Goal: Task Accomplishment & Management: Use online tool/utility

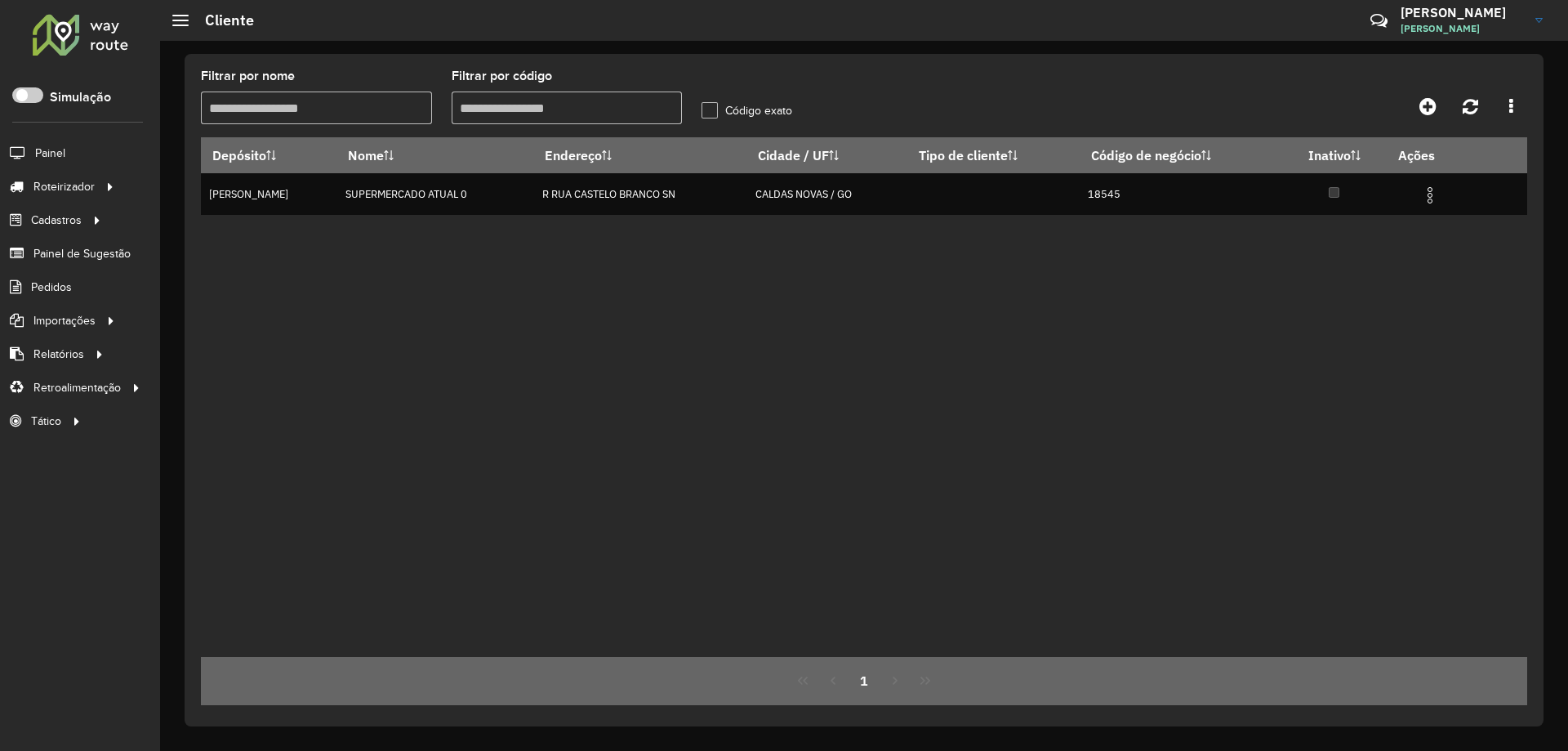
click at [0, 0] on div "Aguarde..." at bounding box center [0, 0] width 0 height 0
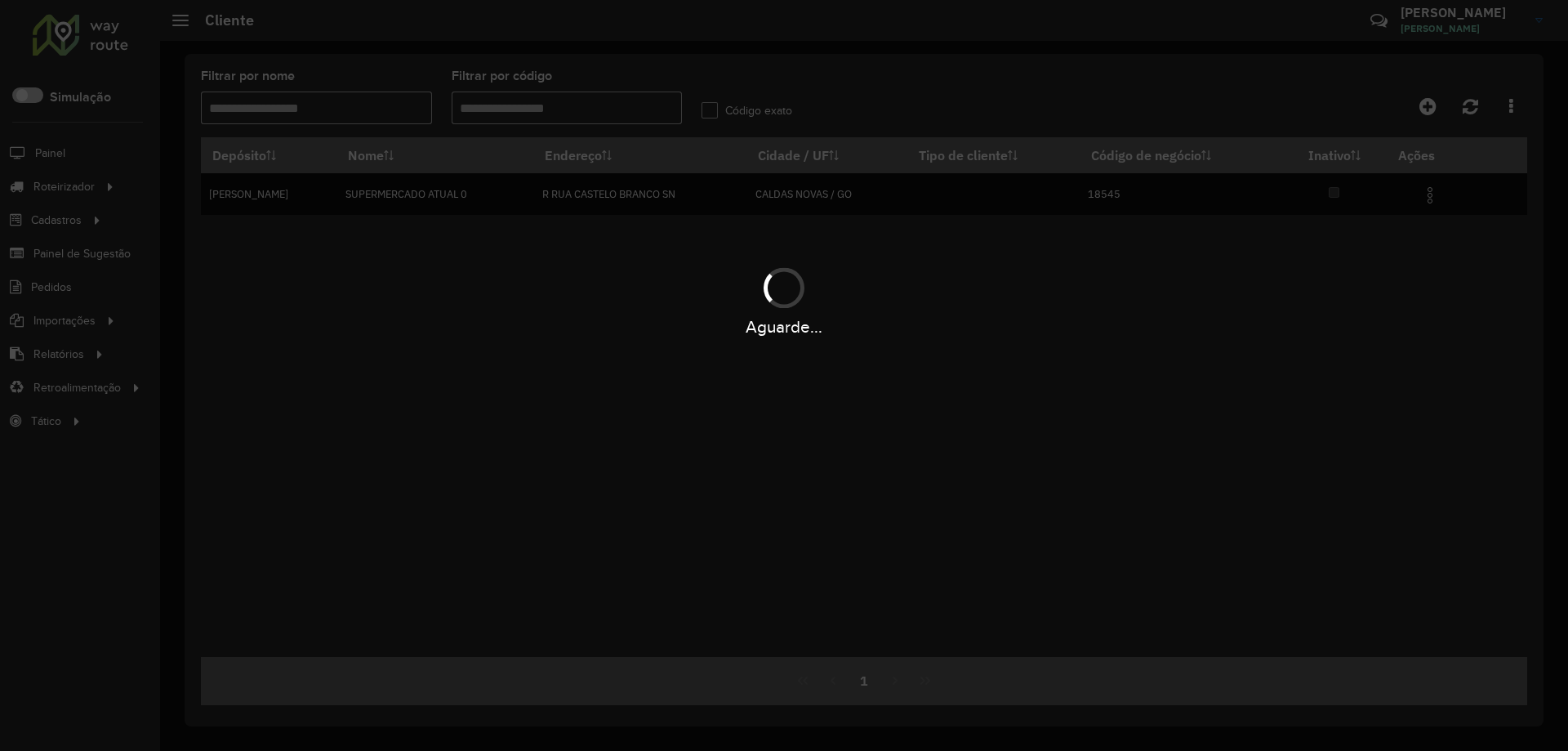
click at [363, 105] on div "Aguarde..." at bounding box center [784, 375] width 1568 height 751
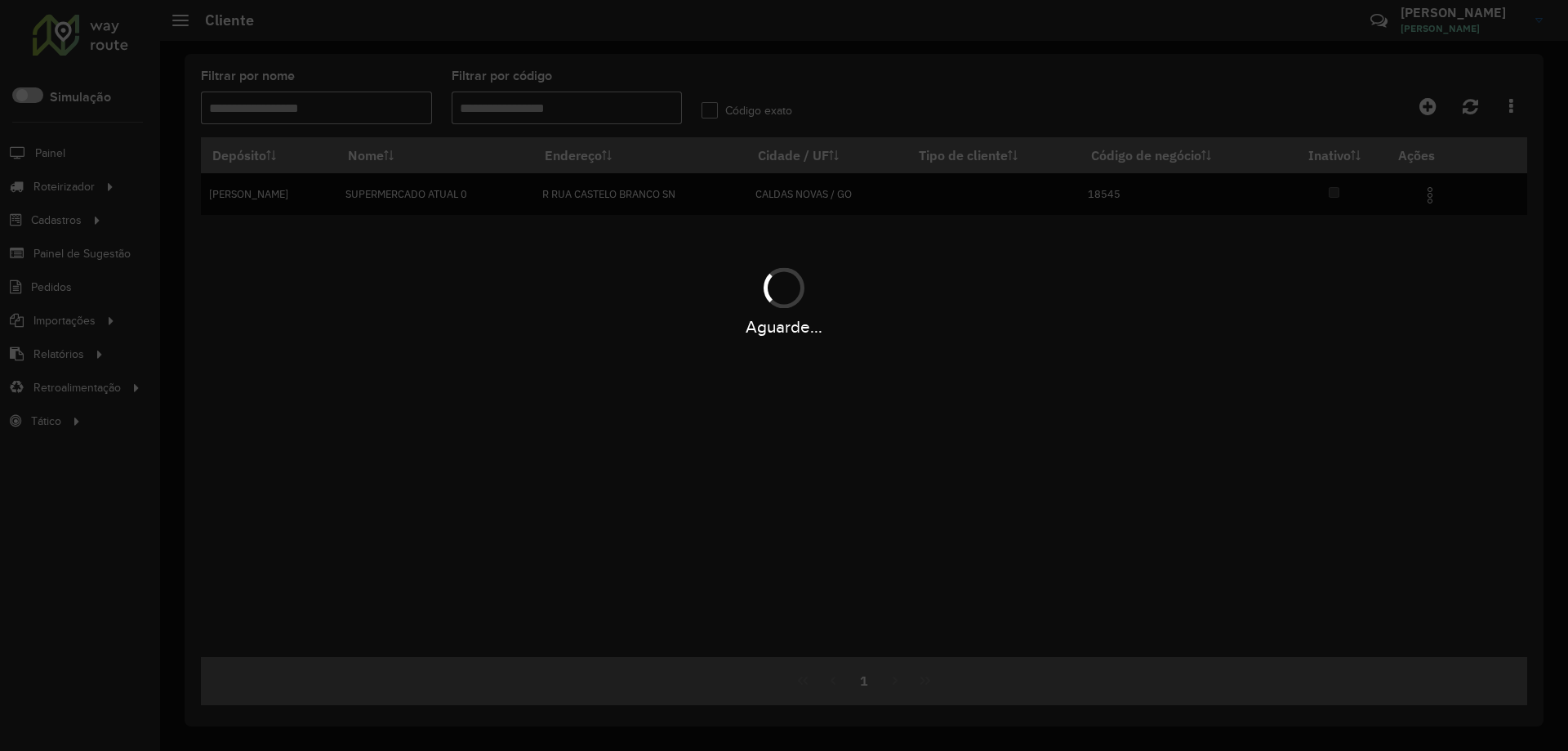
click at [363, 105] on div "Aguarde..." at bounding box center [784, 375] width 1568 height 751
click at [350, 103] on div "Aguarde..." at bounding box center [784, 375] width 1568 height 751
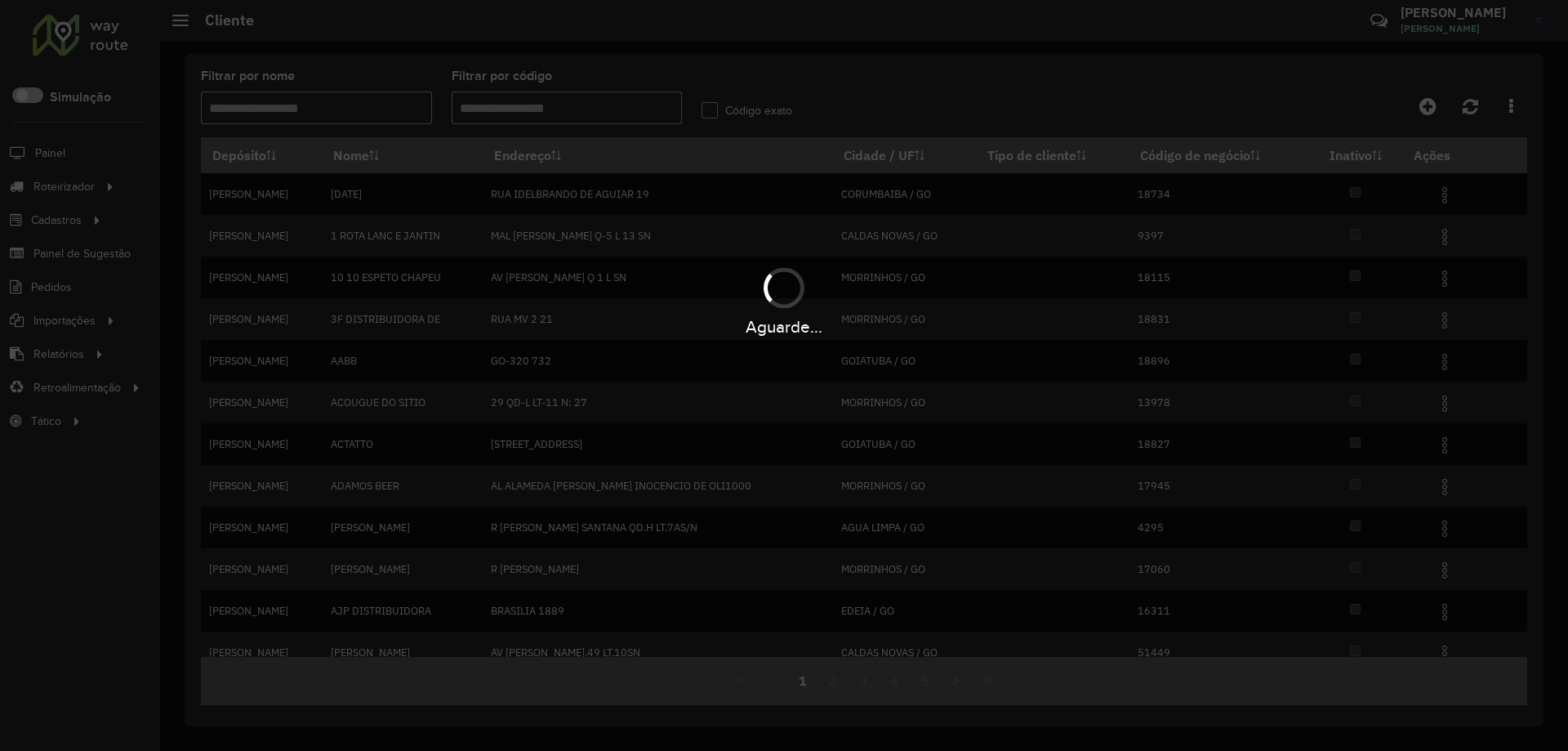
click at [348, 103] on div "Aguarde..." at bounding box center [784, 375] width 1568 height 751
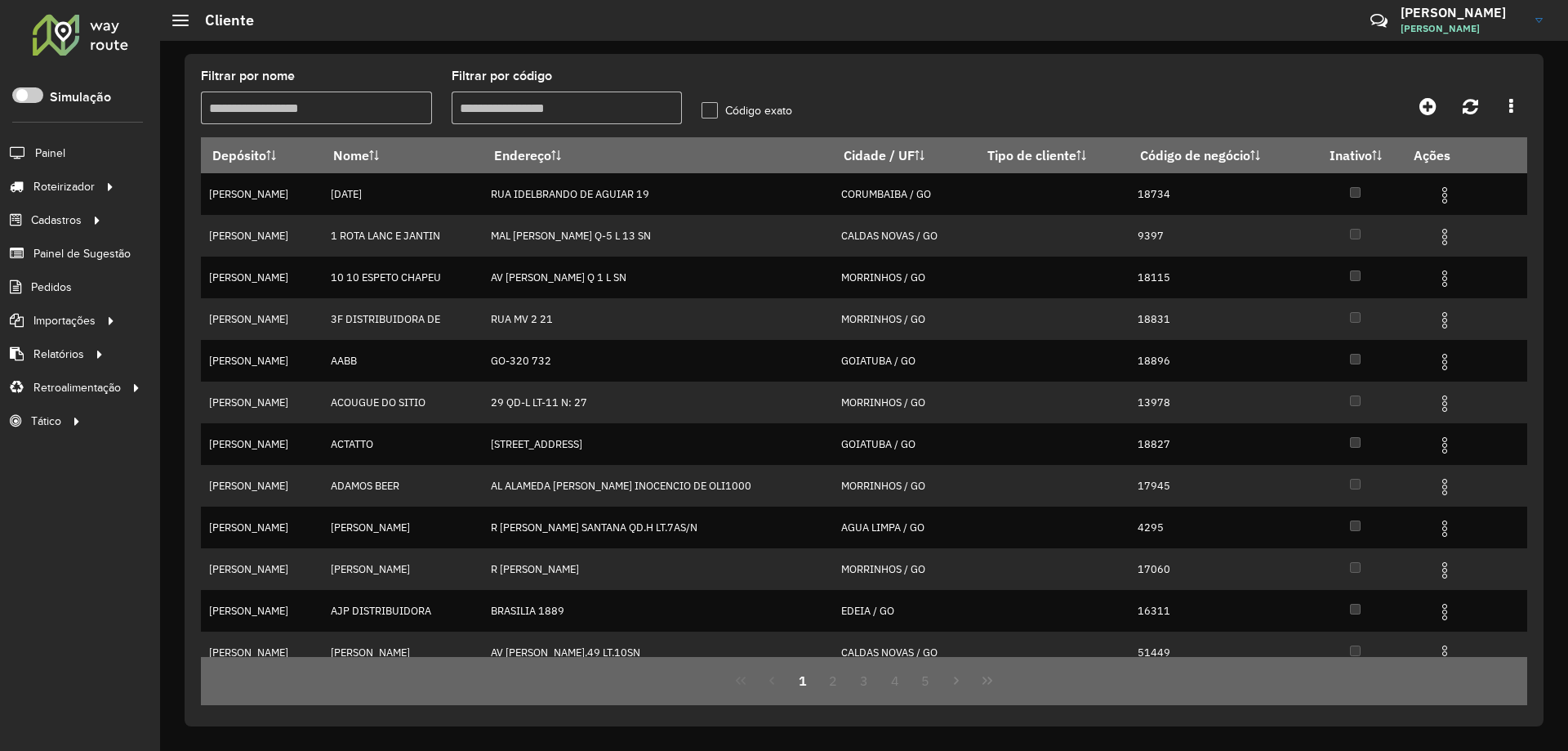
click at [348, 103] on input "Filtrar por nome" at bounding box center [316, 107] width 231 height 33
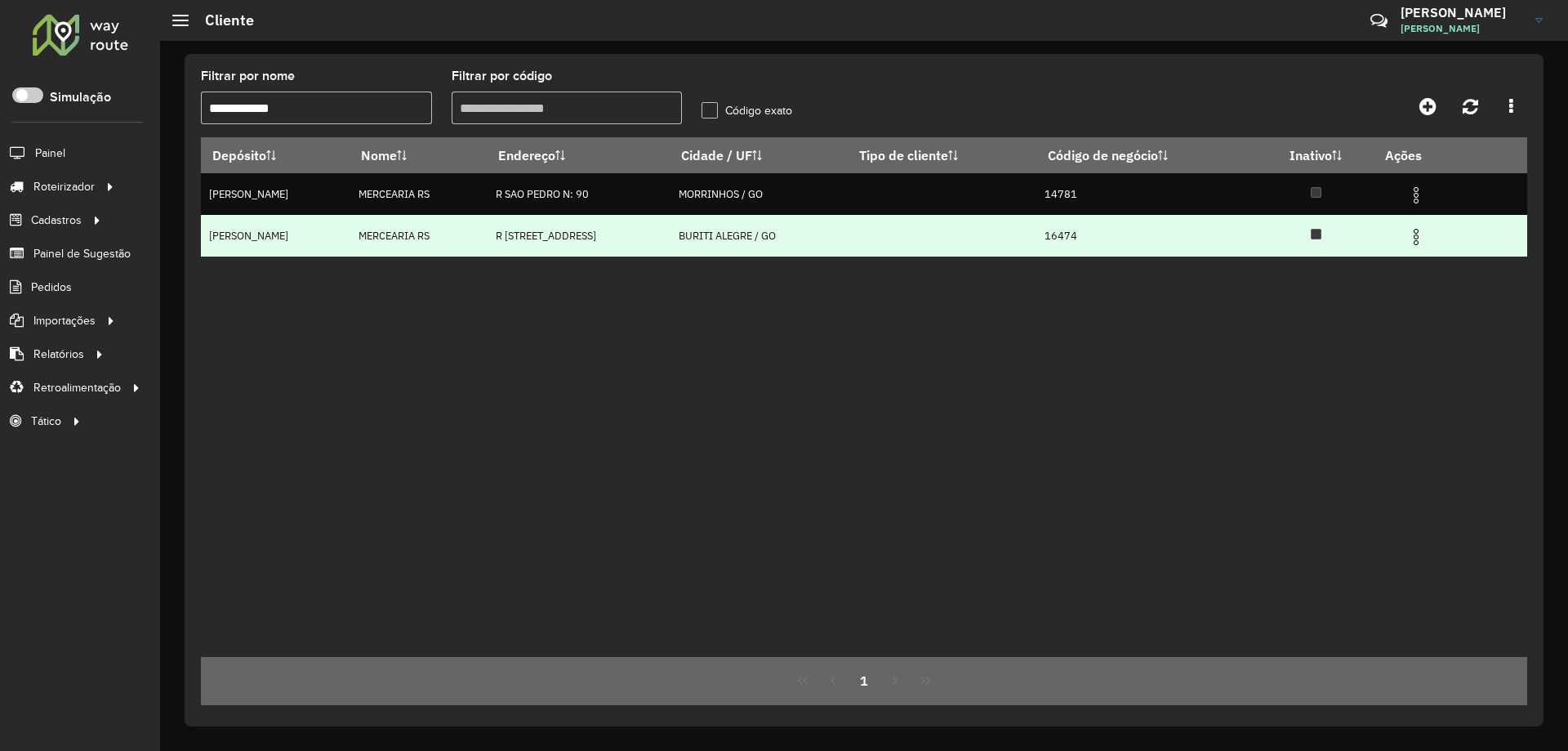
type input "**********"
click at [1409, 235] on td at bounding box center [1423, 235] width 98 height 41
click at [1421, 237] on img at bounding box center [1416, 236] width 20 height 20
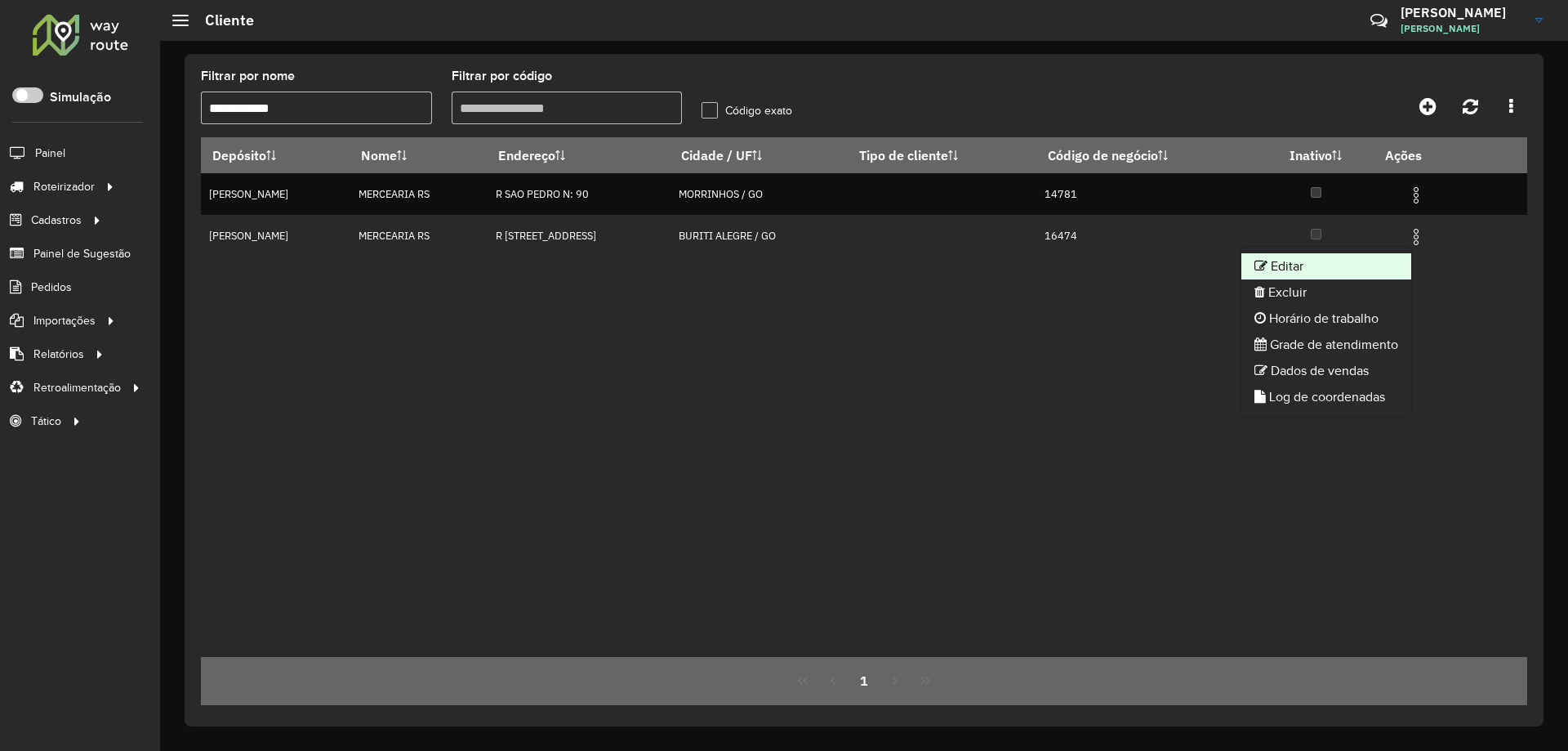
click at [1330, 271] on li "Editar" at bounding box center [1326, 266] width 170 height 26
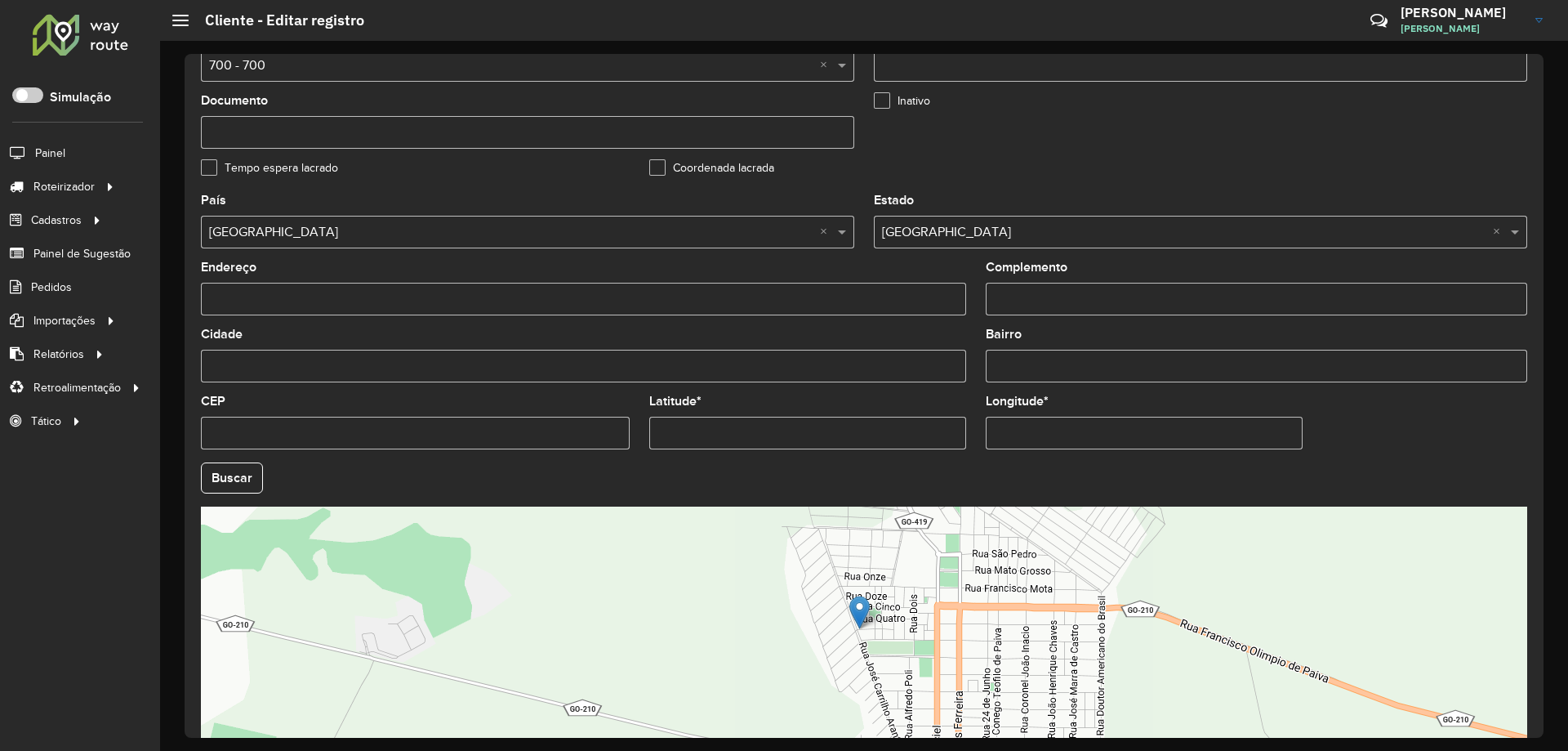
scroll to position [464, 0]
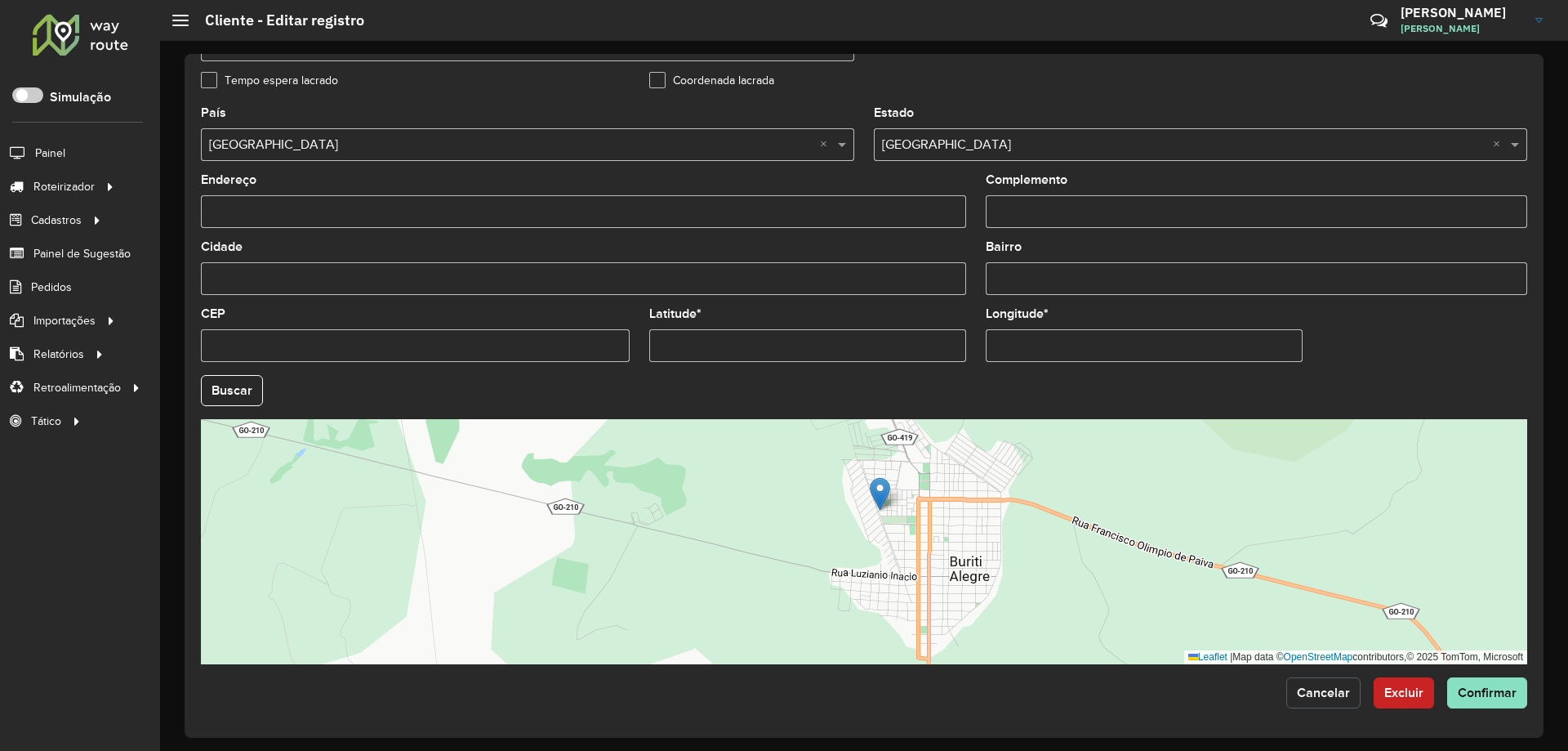
click at [1300, 702] on button "Cancelar" at bounding box center [1324, 692] width 74 height 31
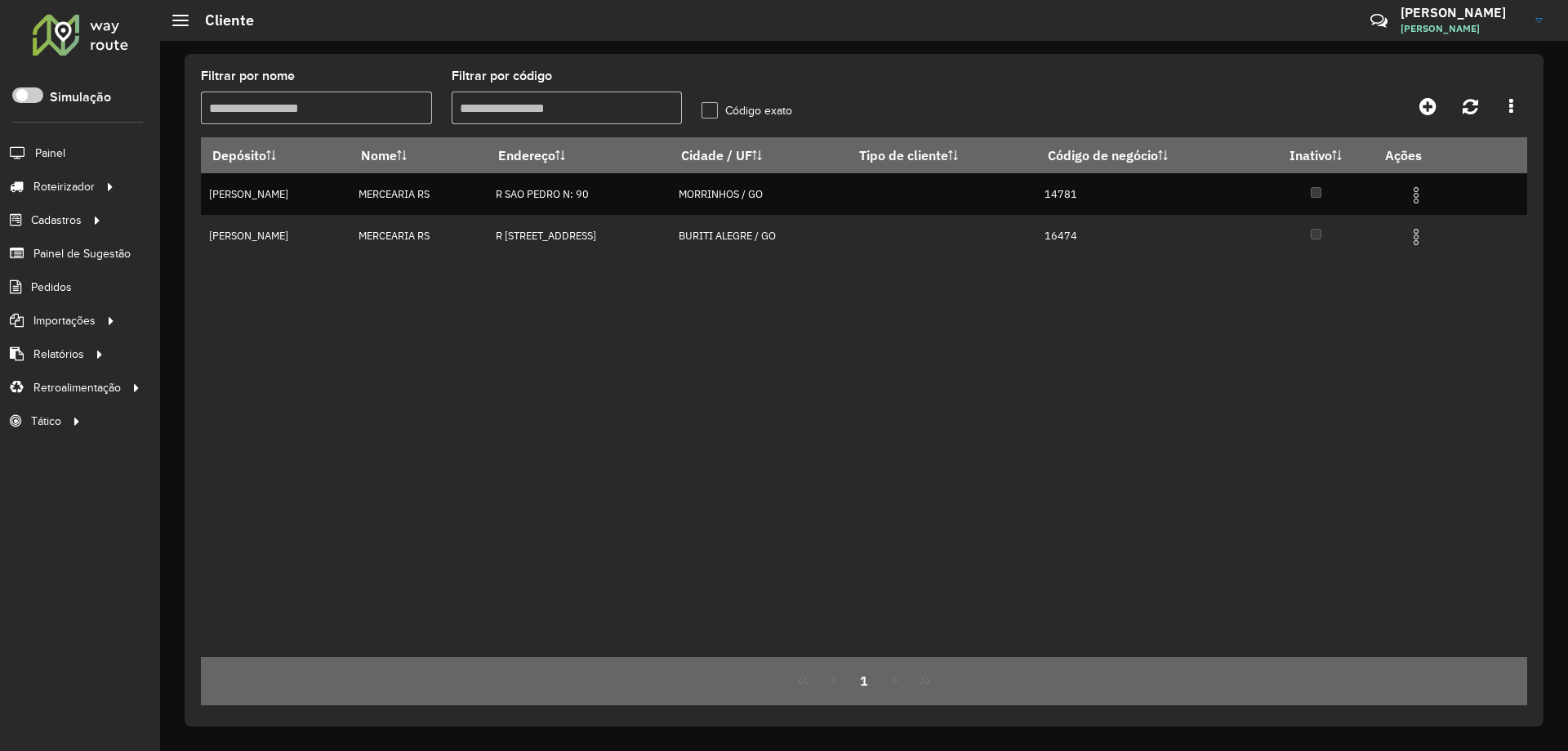
click at [547, 104] on input "Filtrar por código" at bounding box center [567, 107] width 231 height 33
type input "*****"
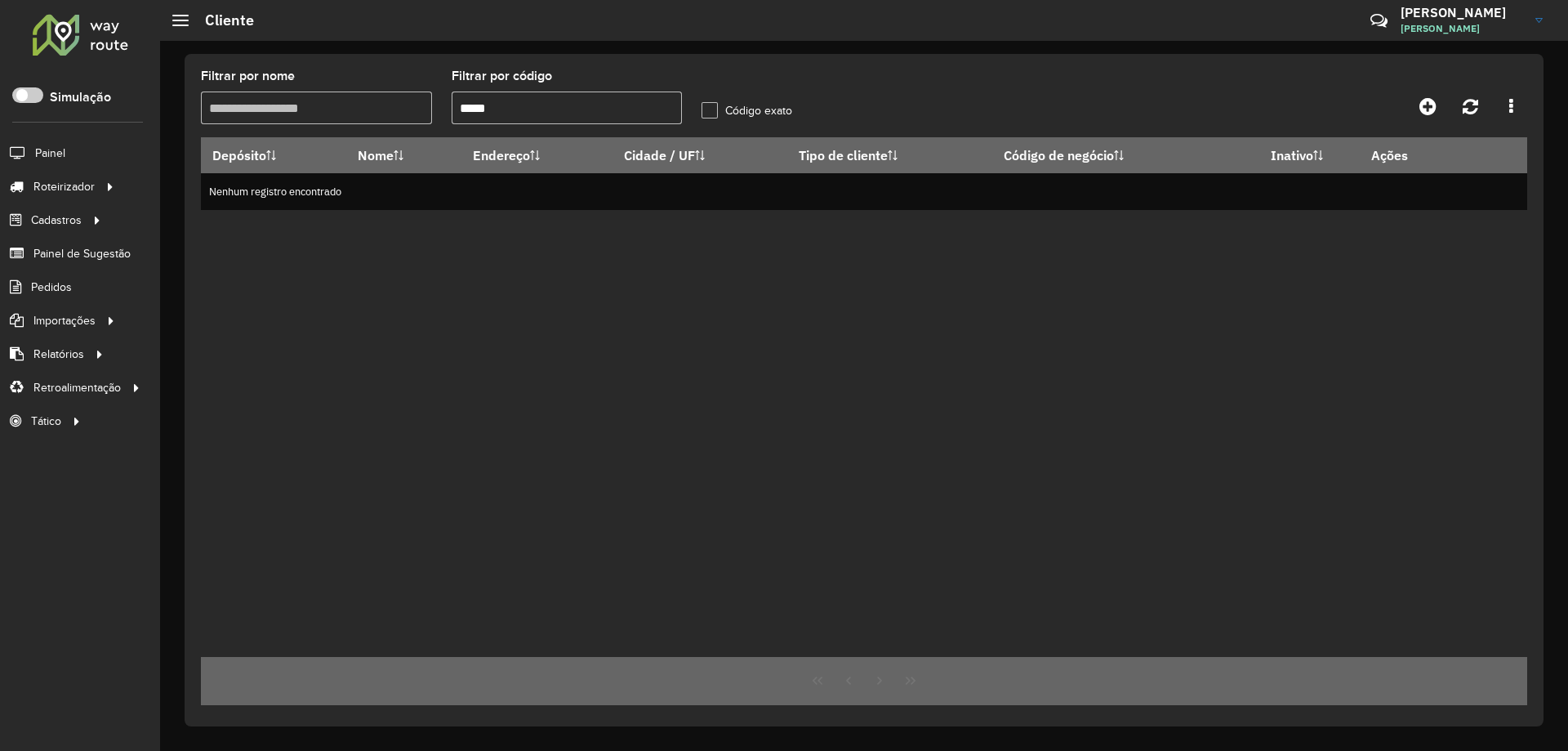
drag, startPoint x: 404, startPoint y: 112, endPoint x: 10, endPoint y: 131, distance: 394.5
click at [10, 131] on div "Roteirizador AmbevTech Simulação Painel Roteirizador Entregas Vendas Cadastros …" at bounding box center [784, 375] width 1568 height 751
type input "**********"
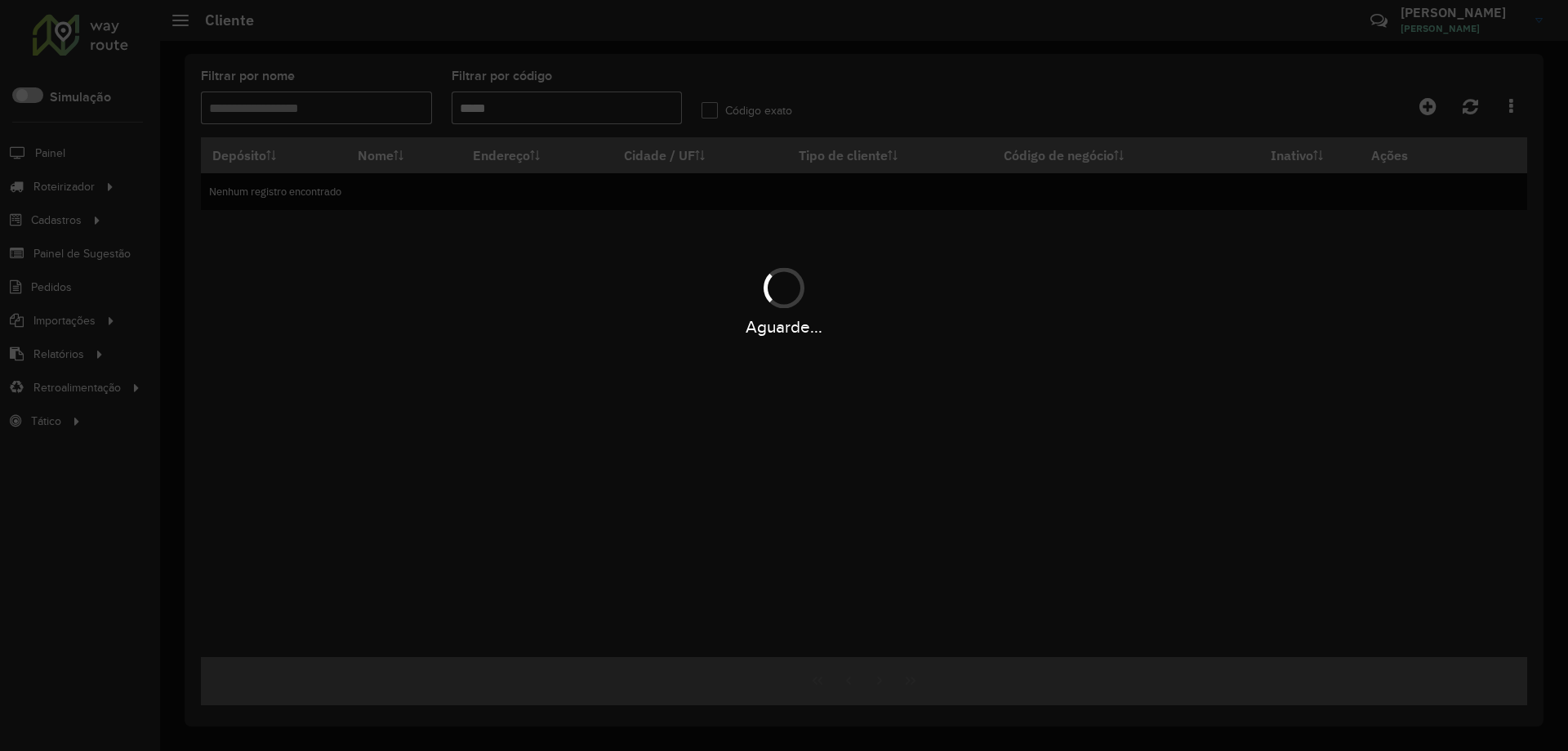
click at [529, 117] on div "Aguarde..." at bounding box center [784, 375] width 1568 height 751
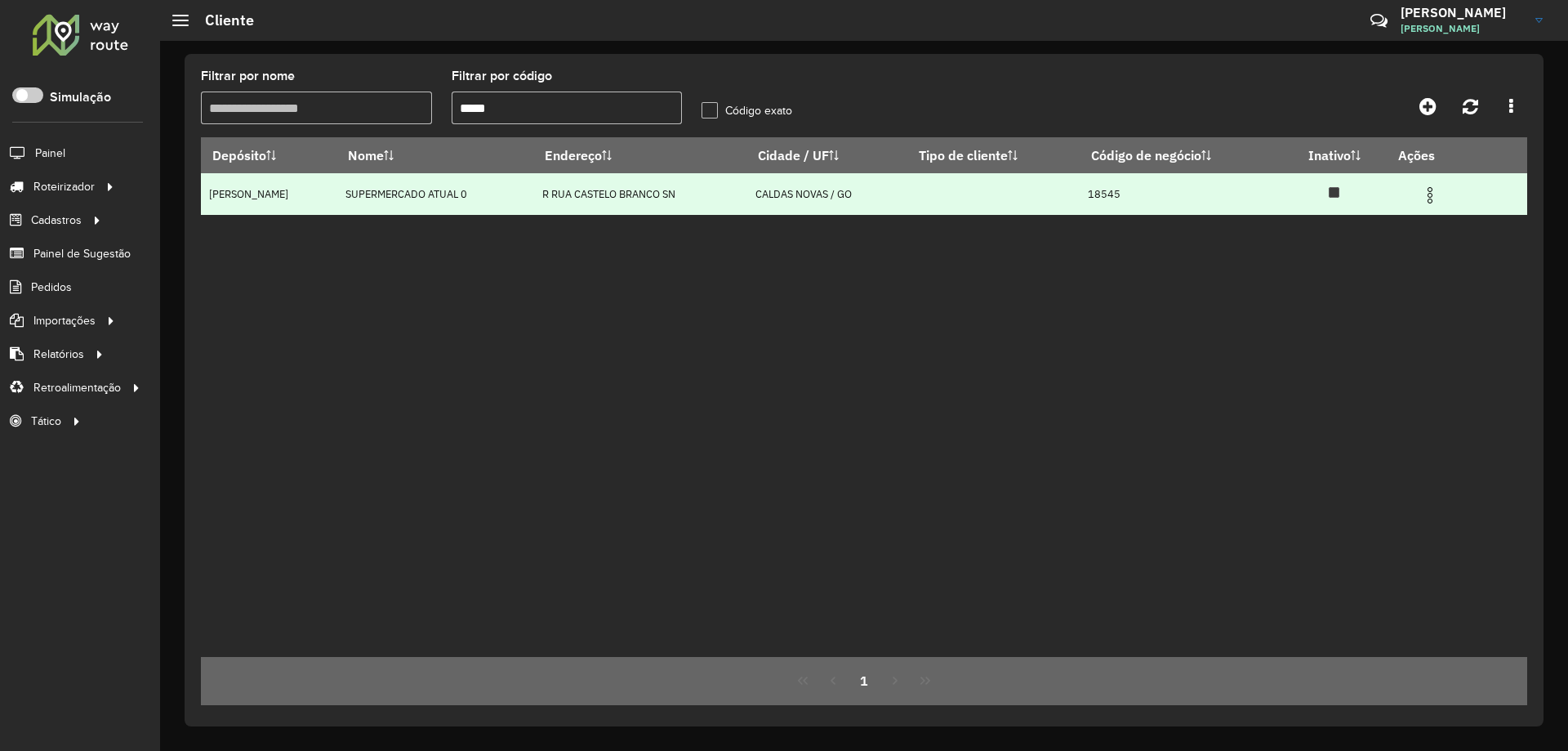
click at [1454, 194] on td at bounding box center [1436, 194] width 98 height 41
drag, startPoint x: 1435, startPoint y: 197, endPoint x: 1423, endPoint y: 204, distance: 13.9
click at [1435, 197] on img at bounding box center [1430, 194] width 20 height 20
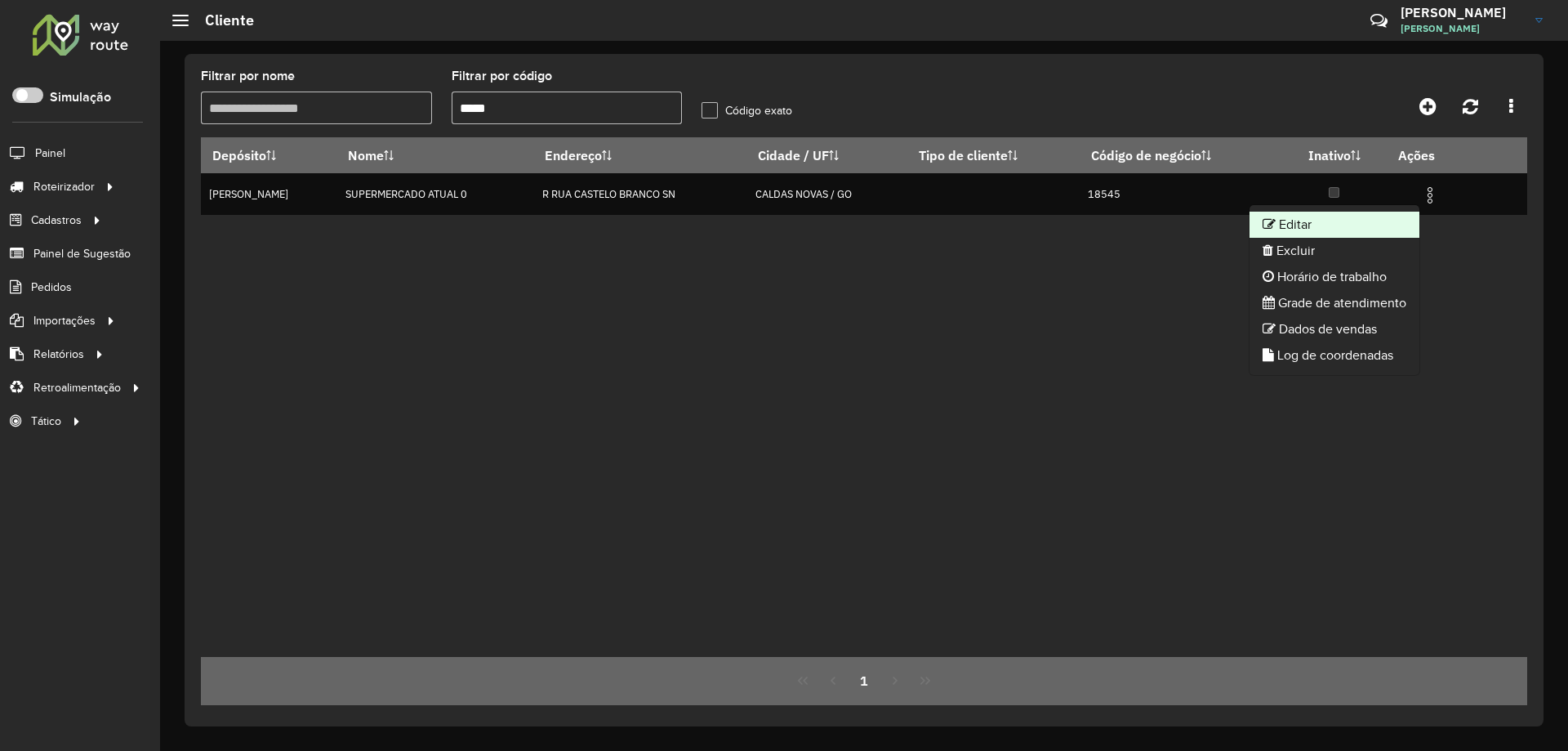
drag, startPoint x: 1423, startPoint y: 204, endPoint x: 1360, endPoint y: 226, distance: 66.7
click at [1360, 226] on li "Editar" at bounding box center [1334, 224] width 170 height 26
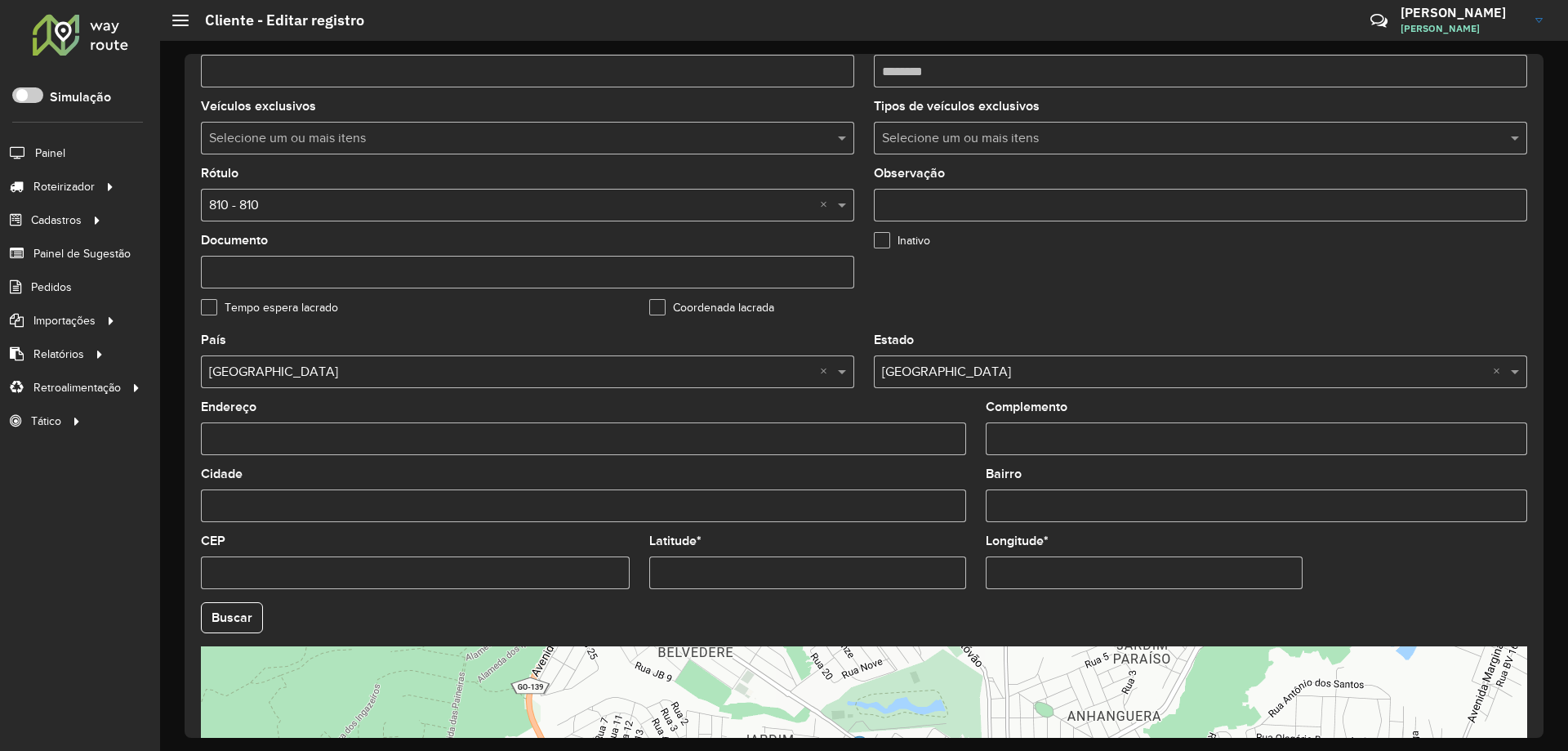
scroll to position [464, 0]
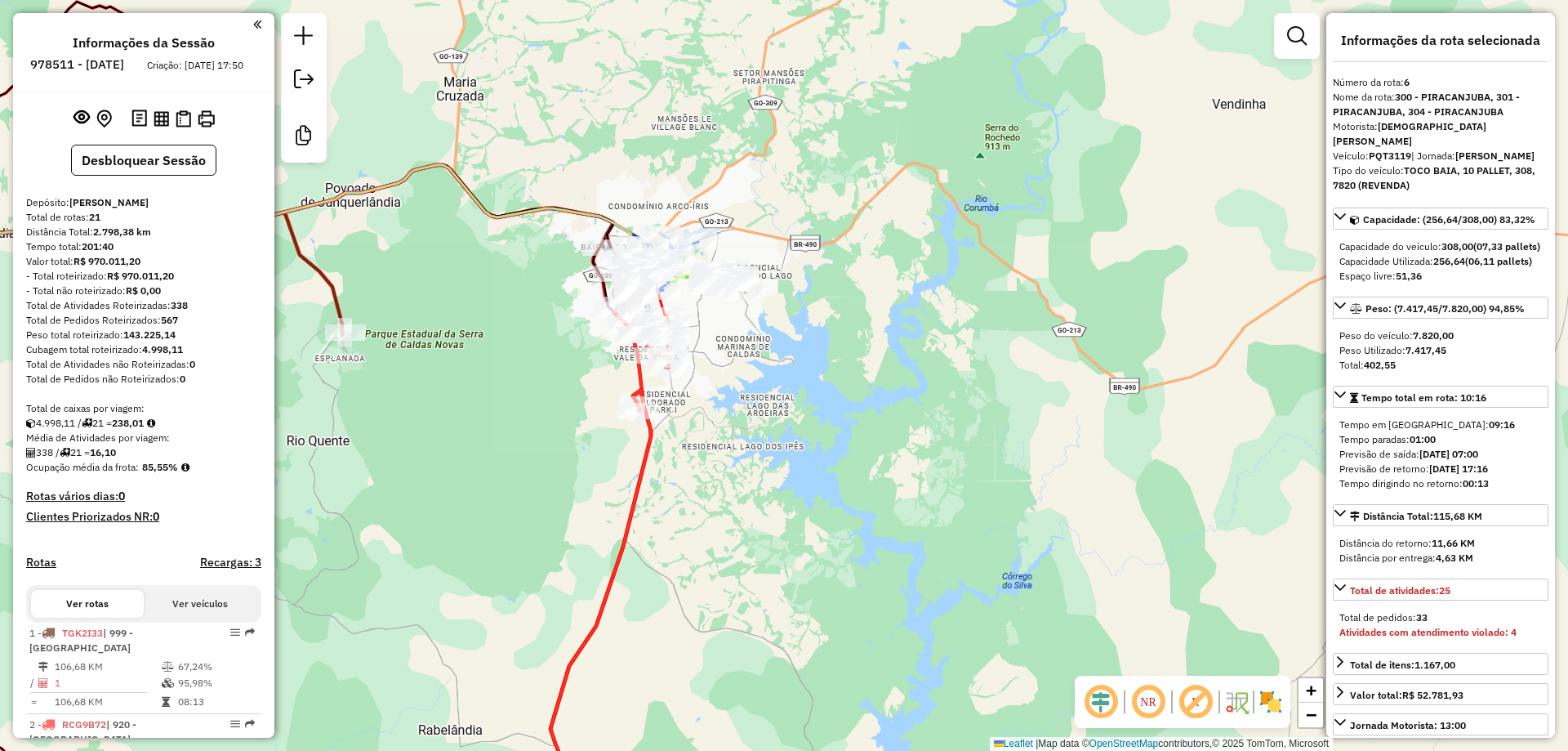
select select "**********"
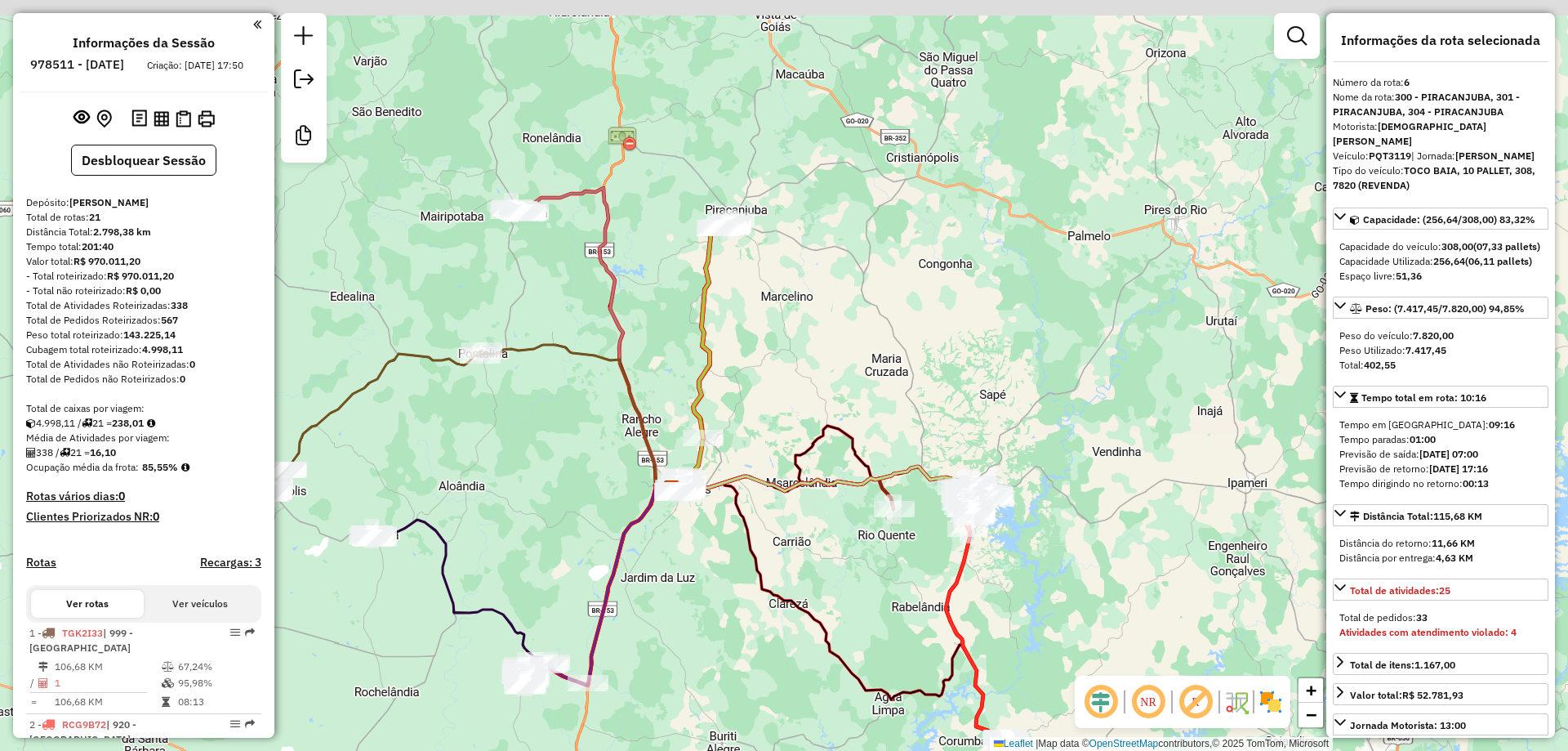
drag, startPoint x: 862, startPoint y: 320, endPoint x: 965, endPoint y: 414, distance: 139.4
click at [965, 414] on div "Janela de atendimento Grade de atendimento Capacidade Transportadoras Veículos …" at bounding box center [784, 375] width 1568 height 751
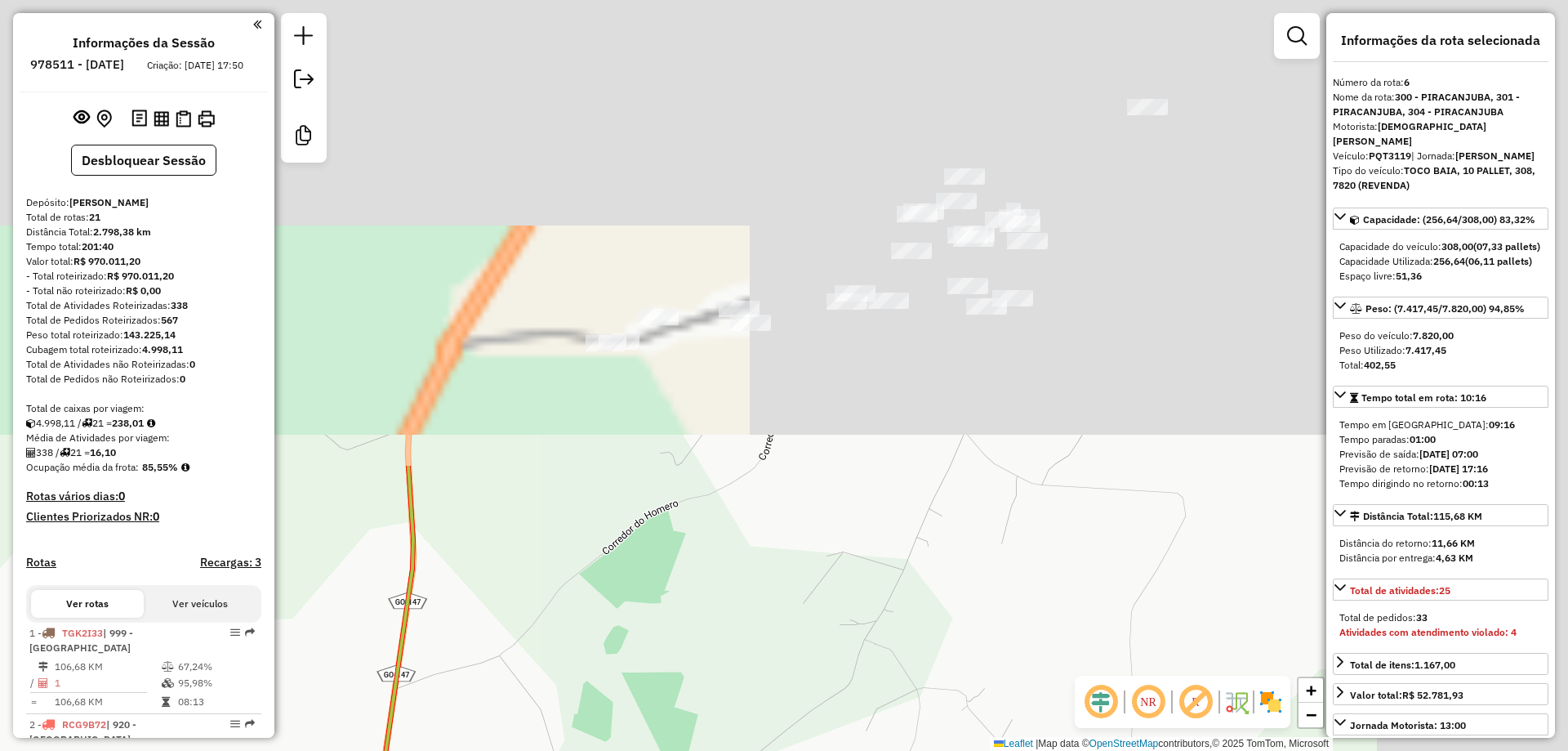
drag, startPoint x: 817, startPoint y: 745, endPoint x: 828, endPoint y: 662, distance: 83.7
click at [813, 750] on html "Aguarde... Pop-up bloqueado! Seu navegador bloqueou automáticamente a abertura …" at bounding box center [784, 375] width 1568 height 751
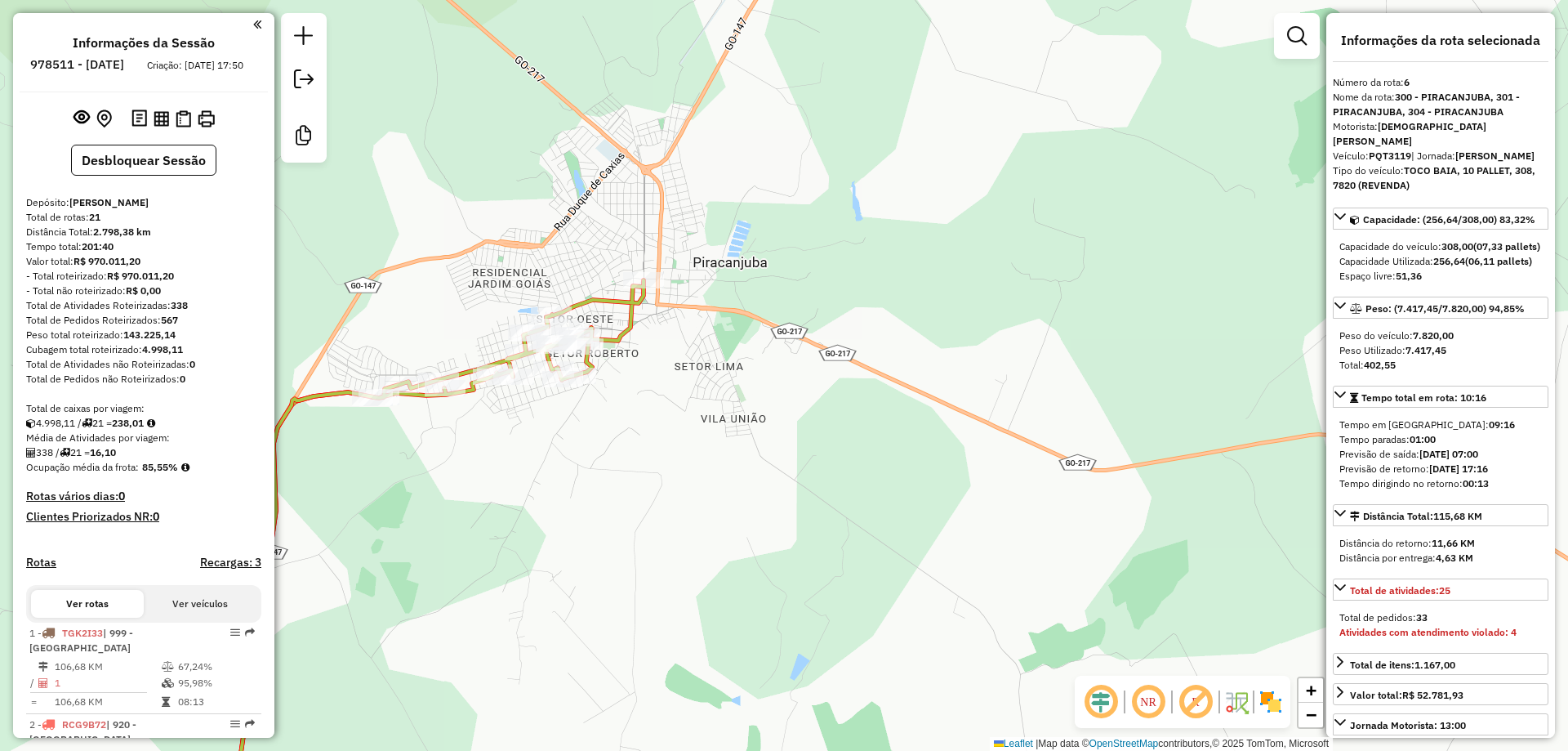
click at [638, 294] on icon at bounding box center [437, 553] width 413 height 545
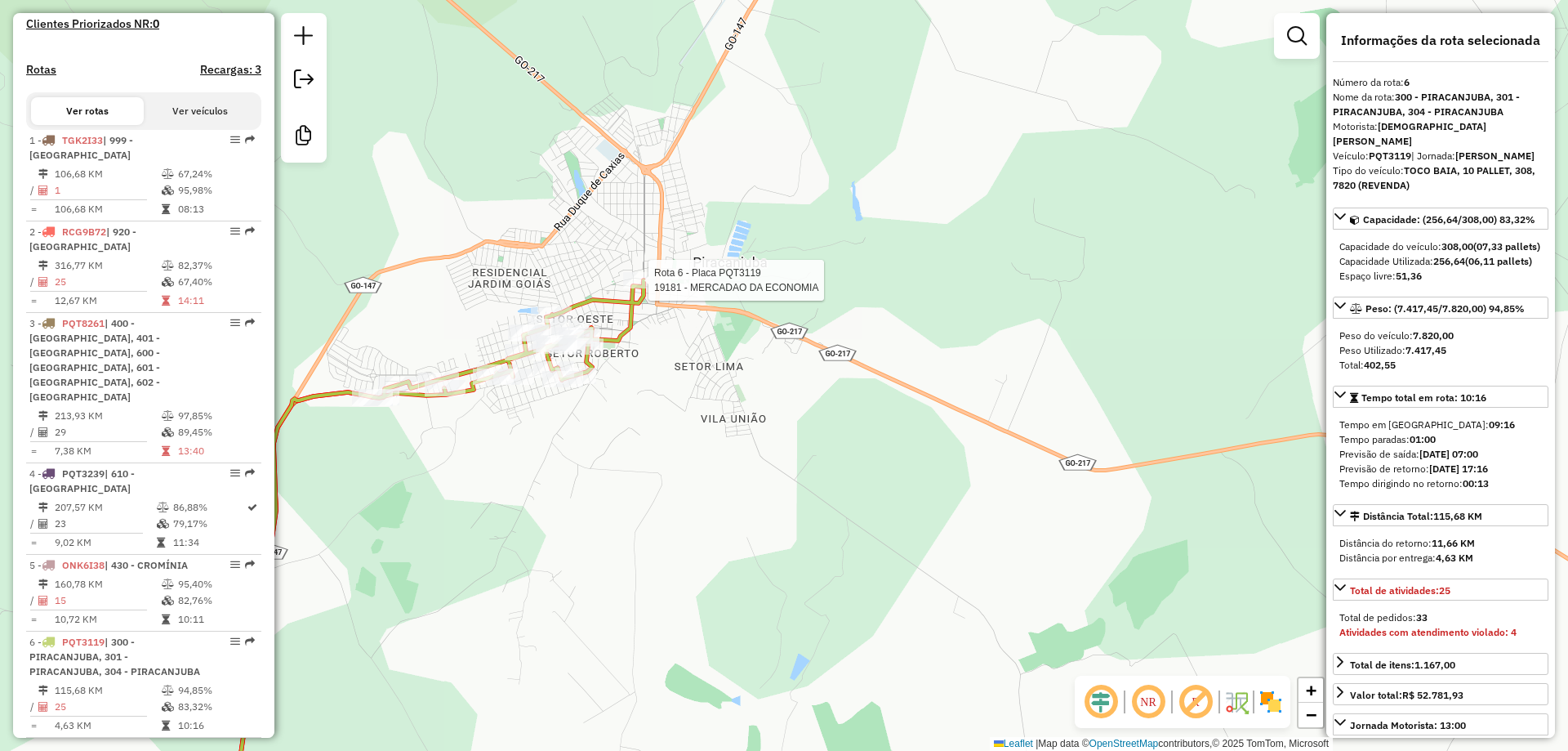
scroll to position [1096, 0]
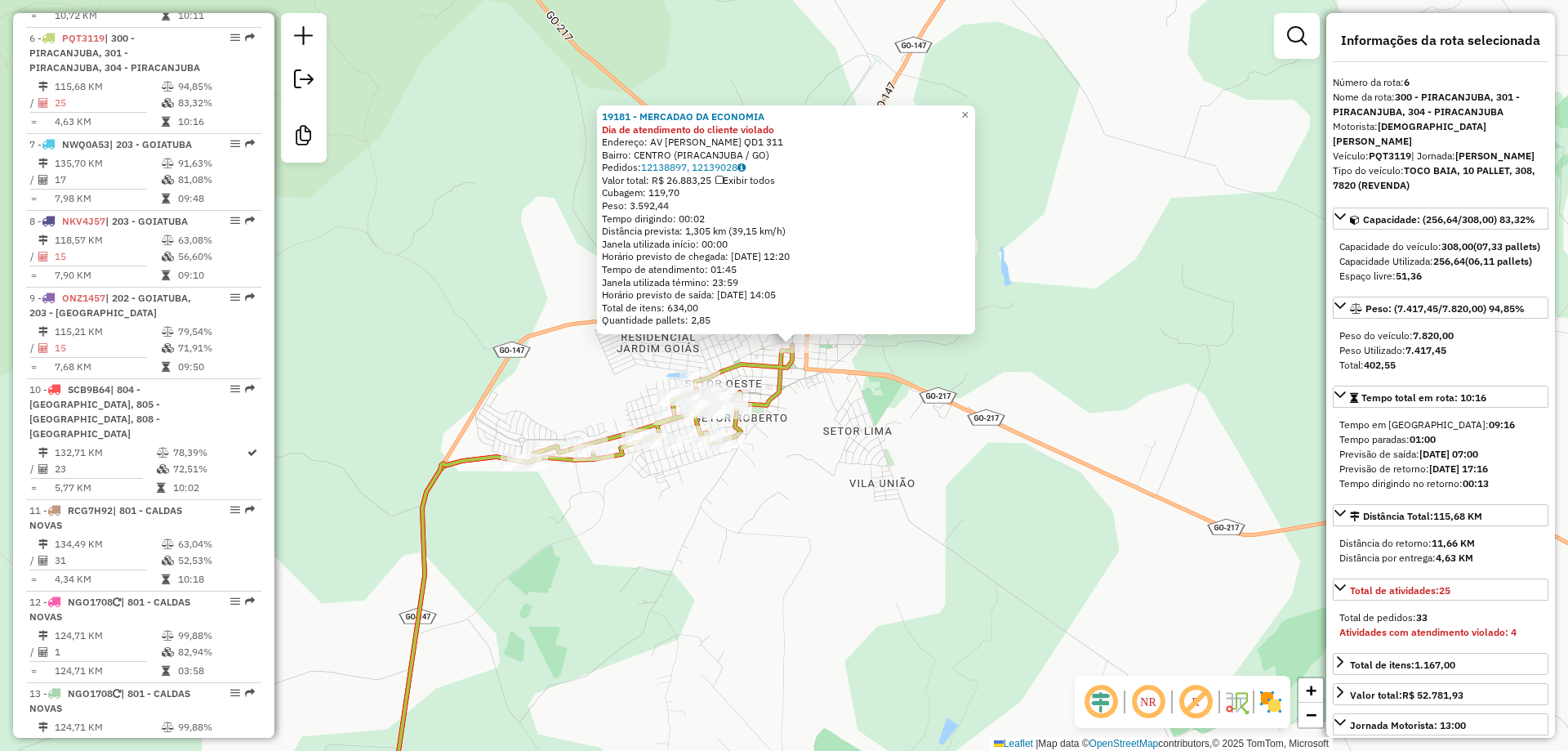
drag, startPoint x: 856, startPoint y: 456, endPoint x: 900, endPoint y: 252, distance: 208.7
click at [892, 262] on div "19181 - MERCADAO DA ECONOMIA Dia de atendimento do cliente violado Endereço: AV…" at bounding box center [784, 375] width 1568 height 751
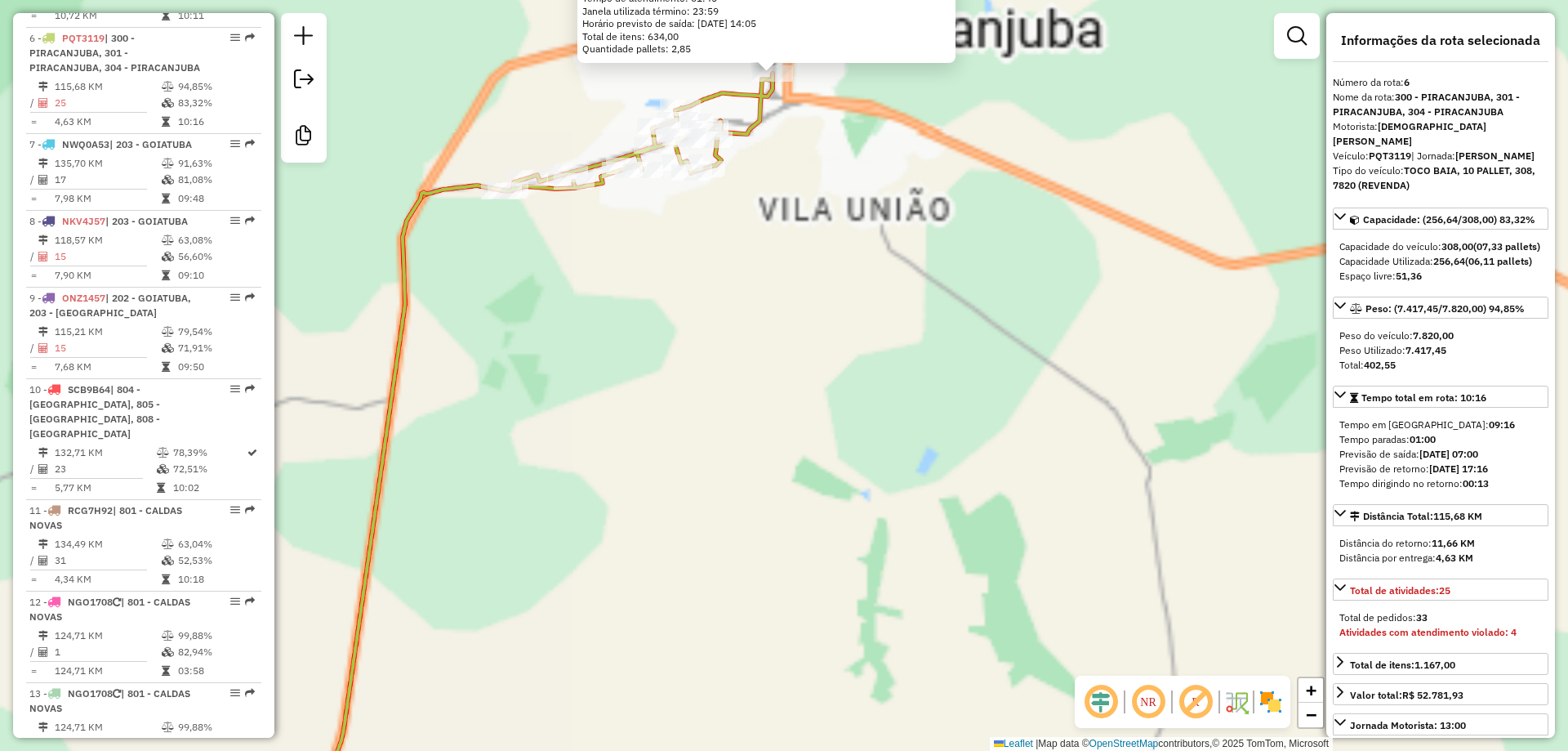
drag, startPoint x: 926, startPoint y: 283, endPoint x: 917, endPoint y: 277, distance: 10.8
click at [925, 283] on div "19181 - MERCADAO DA ECONOMIA Dia de atendimento do cliente violado Endereço: AV…" at bounding box center [784, 375] width 1568 height 751
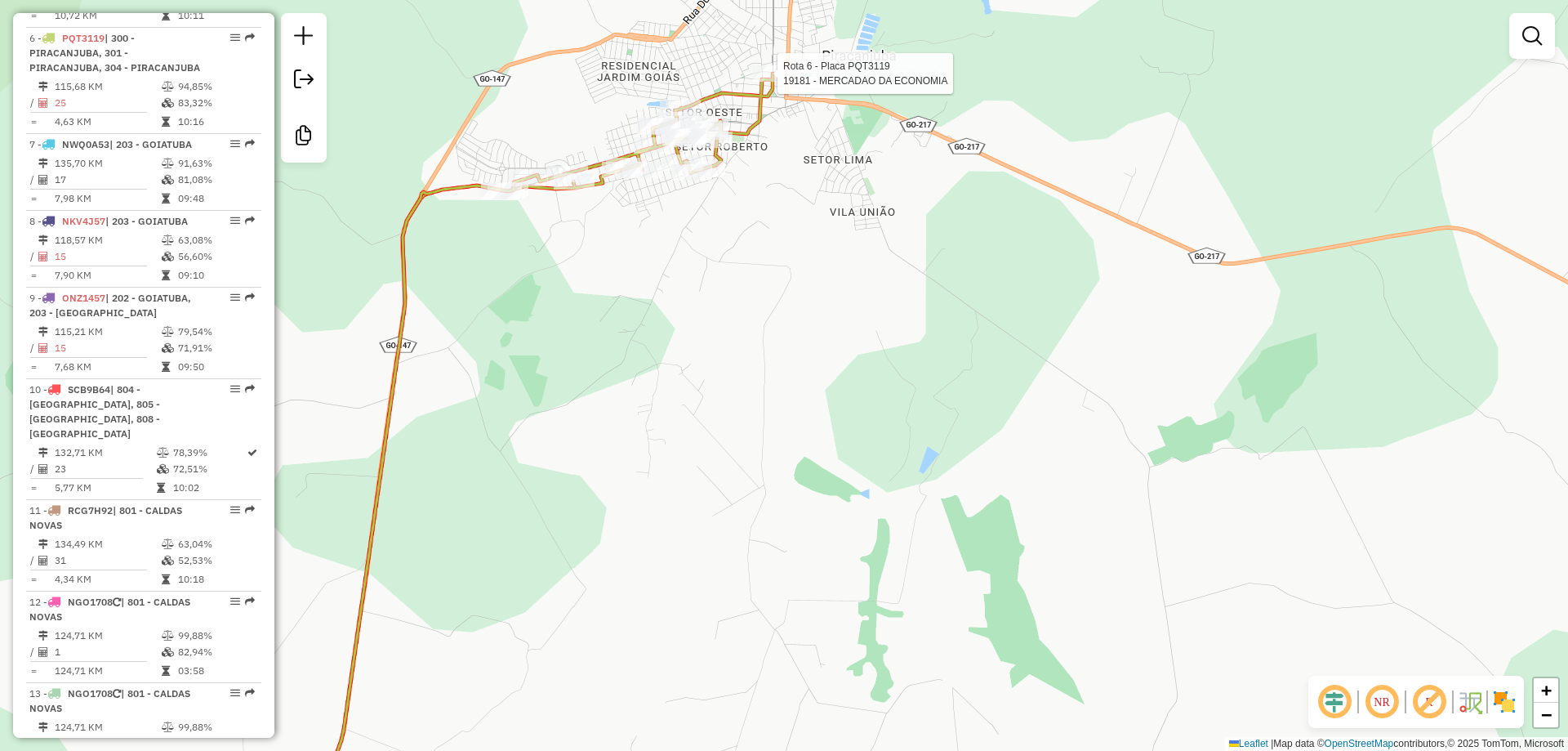
select select "**********"
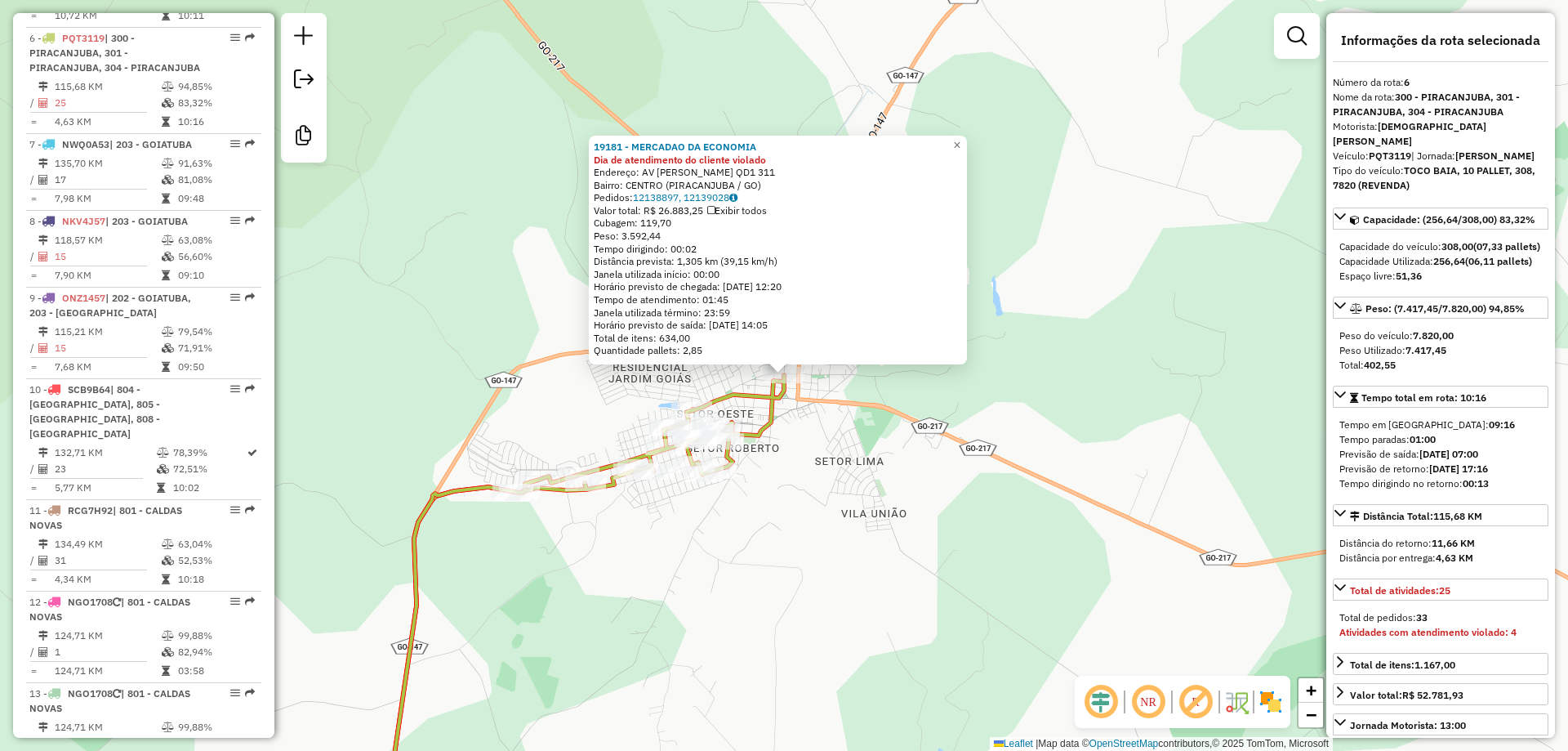
click at [879, 386] on div "19181 - MERCADAO DA ECONOMIA Dia de atendimento do cliente violado Endereço: AV…" at bounding box center [784, 375] width 1568 height 751
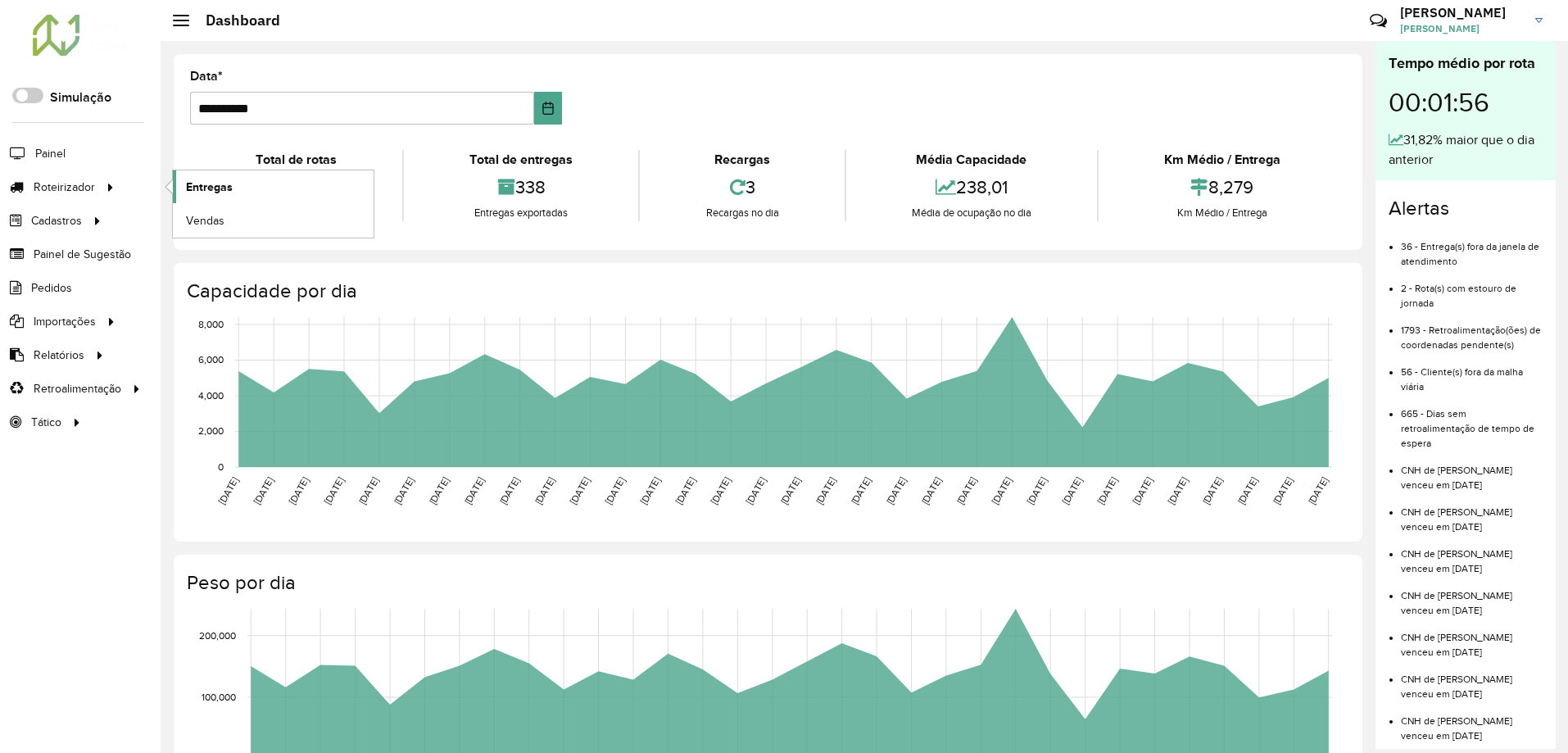
click at [238, 182] on link "Entregas" at bounding box center [273, 187] width 201 height 33
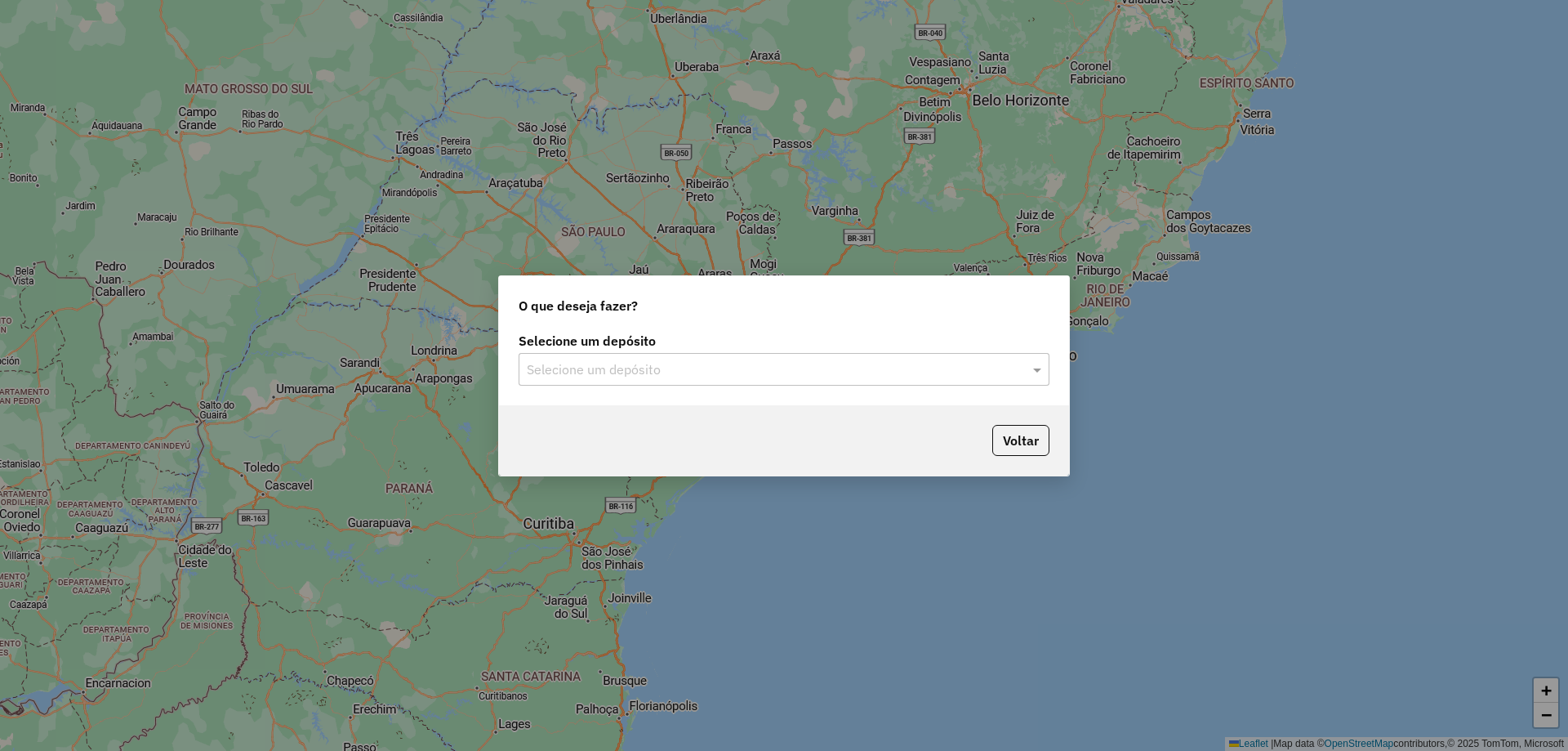
click at [690, 353] on div "Selecione um depósito" at bounding box center [784, 369] width 531 height 33
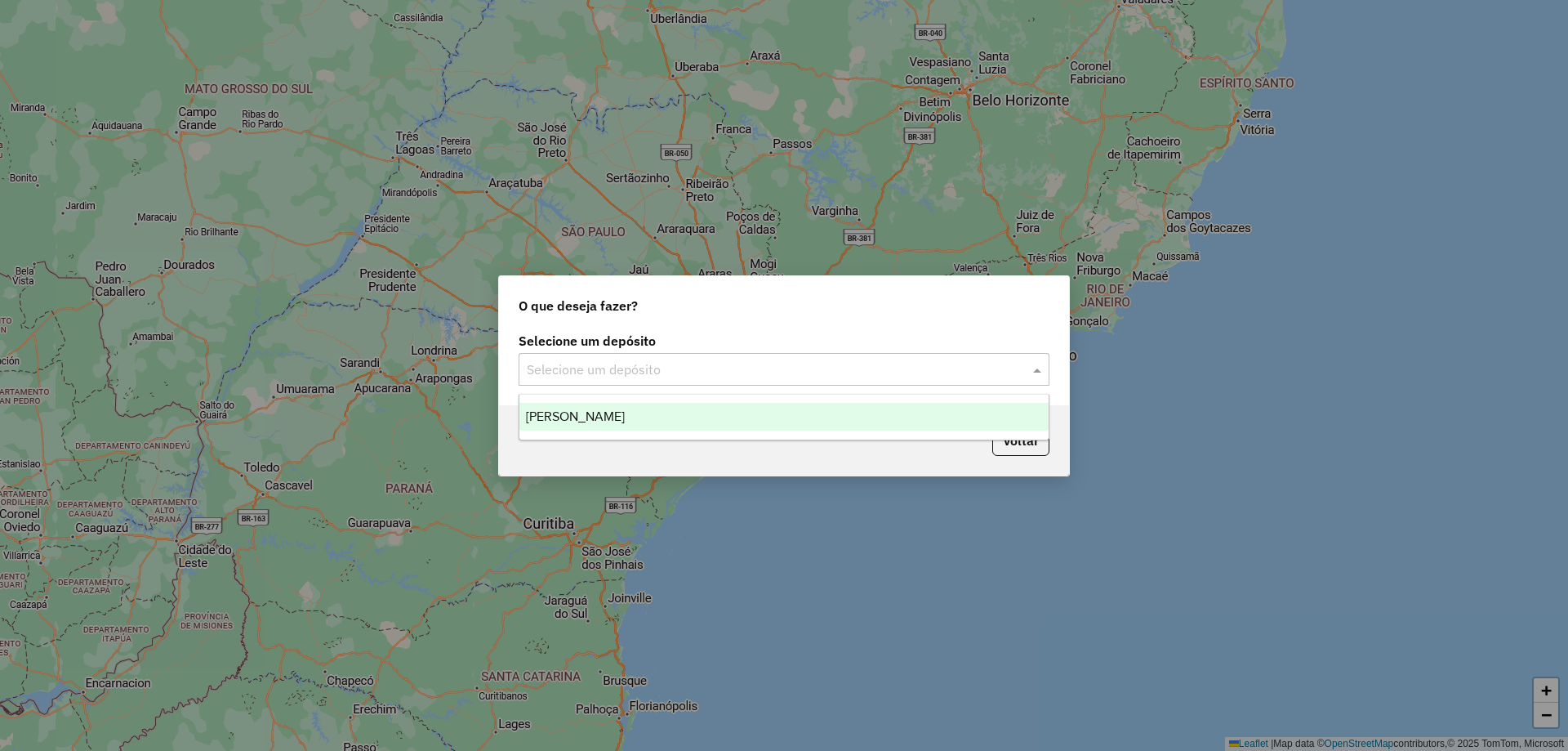
click at [613, 407] on div "[PERSON_NAME]" at bounding box center [784, 417] width 529 height 28
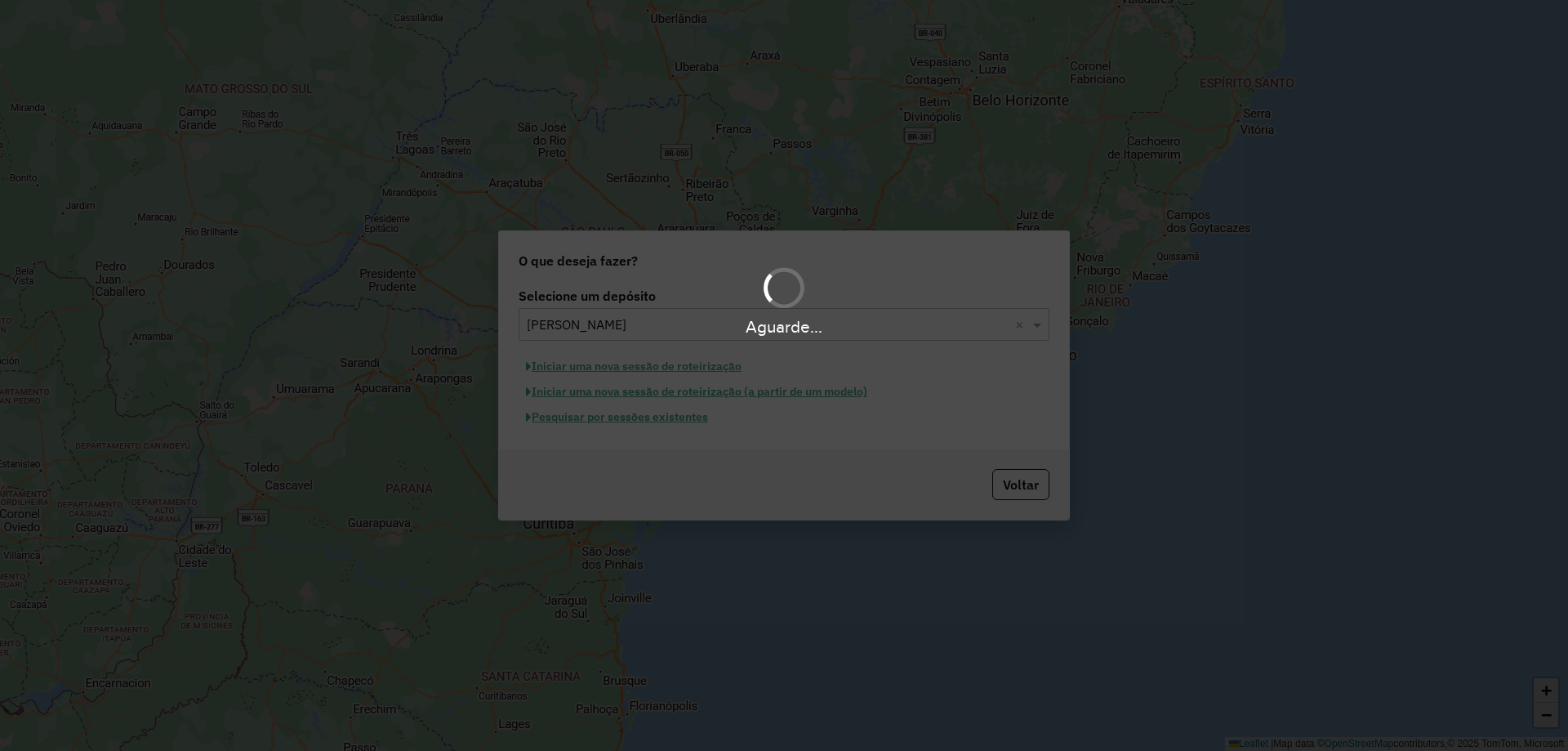
click at [657, 420] on div "Aguarde..." at bounding box center [784, 375] width 1568 height 751
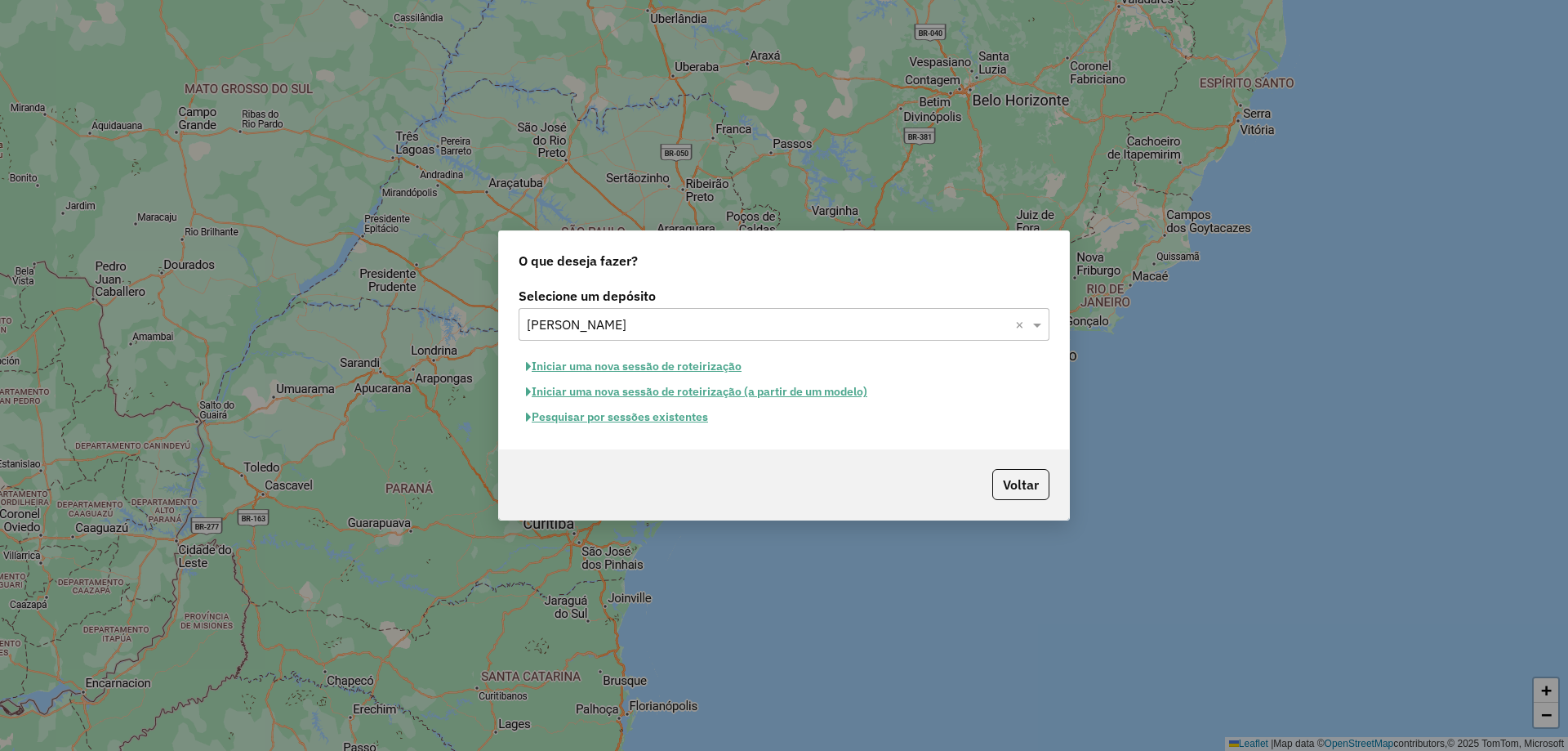
click at [658, 419] on button "Pesquisar por sessões existentes" at bounding box center [617, 417] width 197 height 25
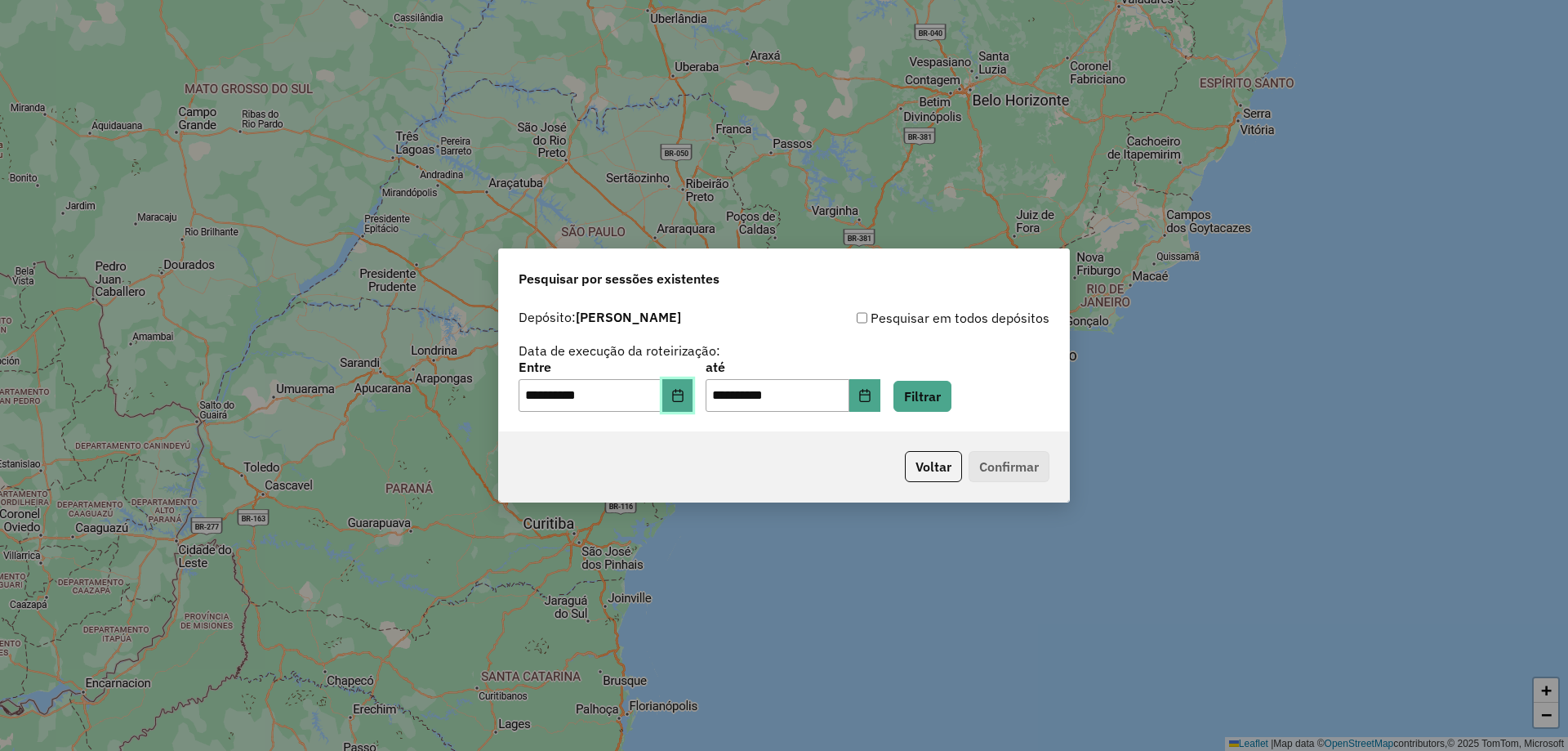
click at [685, 400] on icon "Choose Date" at bounding box center [678, 396] width 13 height 13
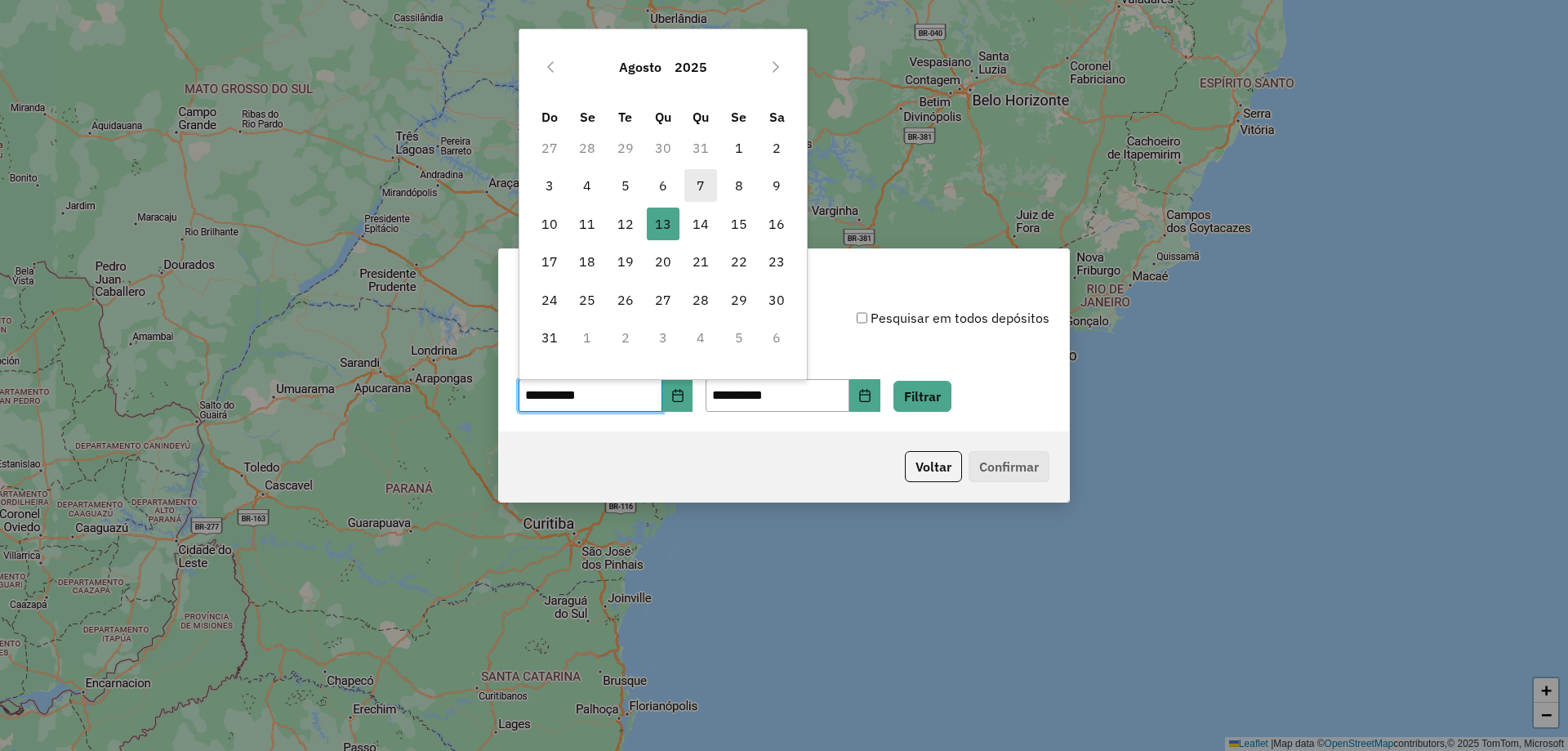
click at [706, 187] on span "7" at bounding box center [701, 185] width 33 height 33
type input "**********"
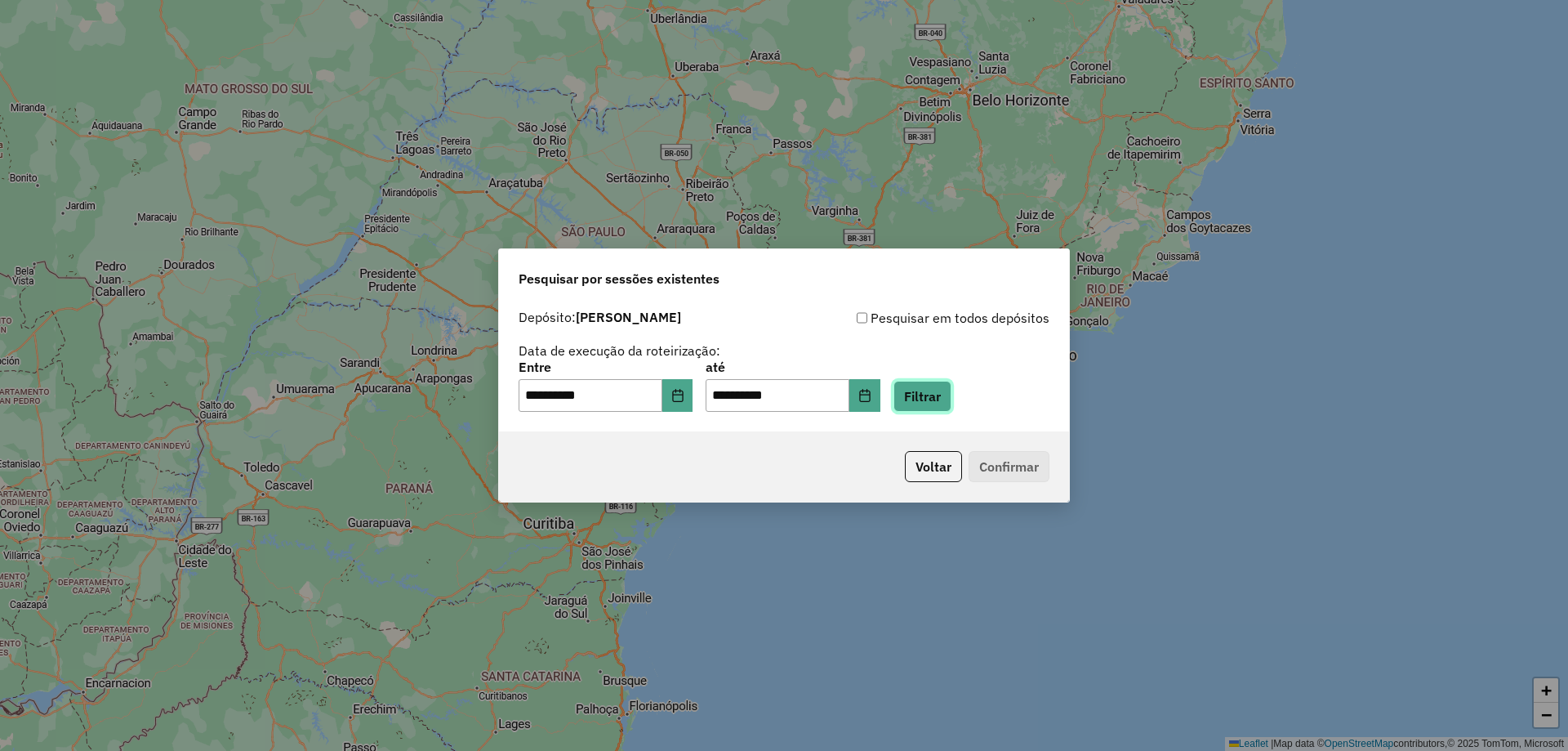
click at [937, 409] on button "Filtrar" at bounding box center [922, 396] width 58 height 31
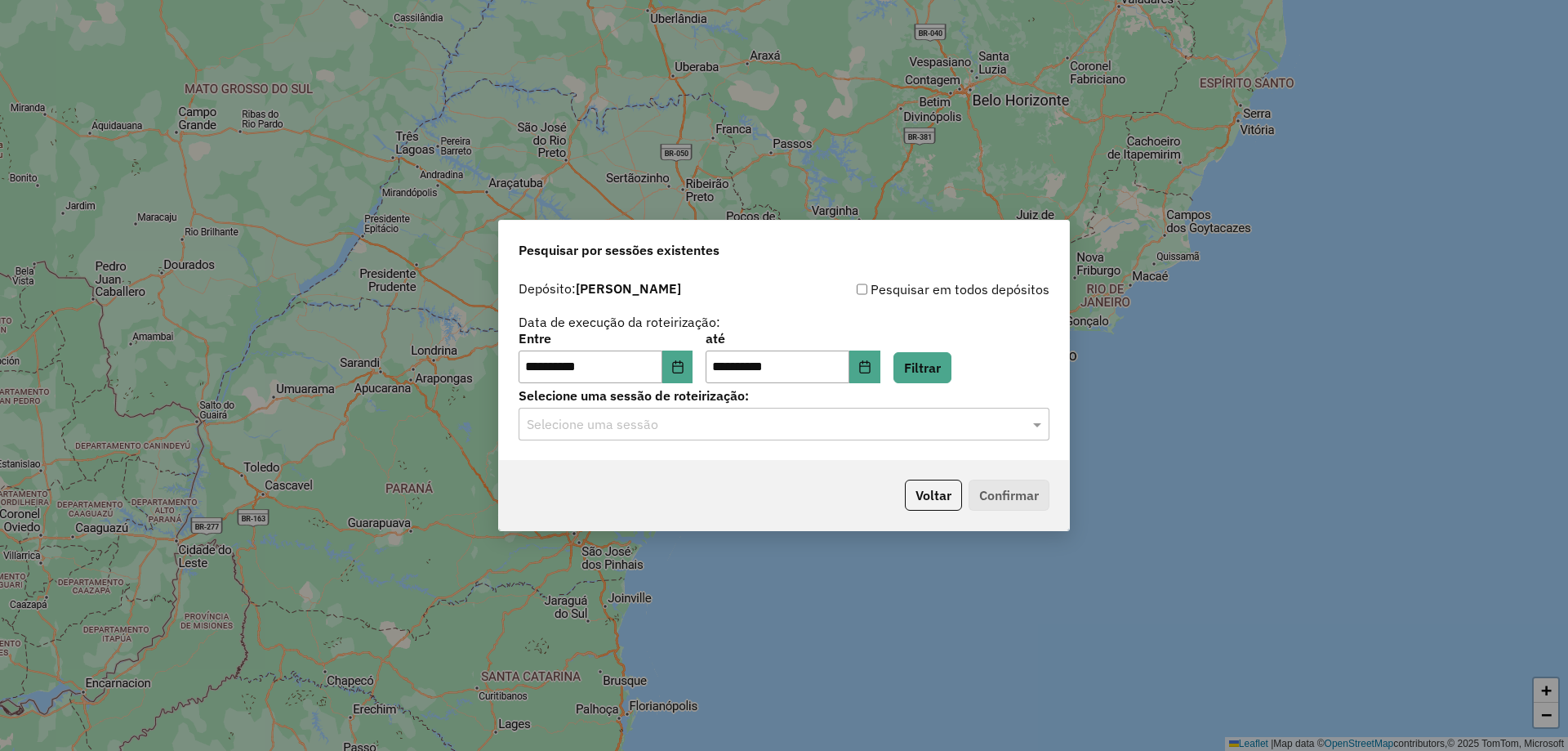
click at [677, 433] on div "Selecione uma sessão" at bounding box center [784, 423] width 531 height 33
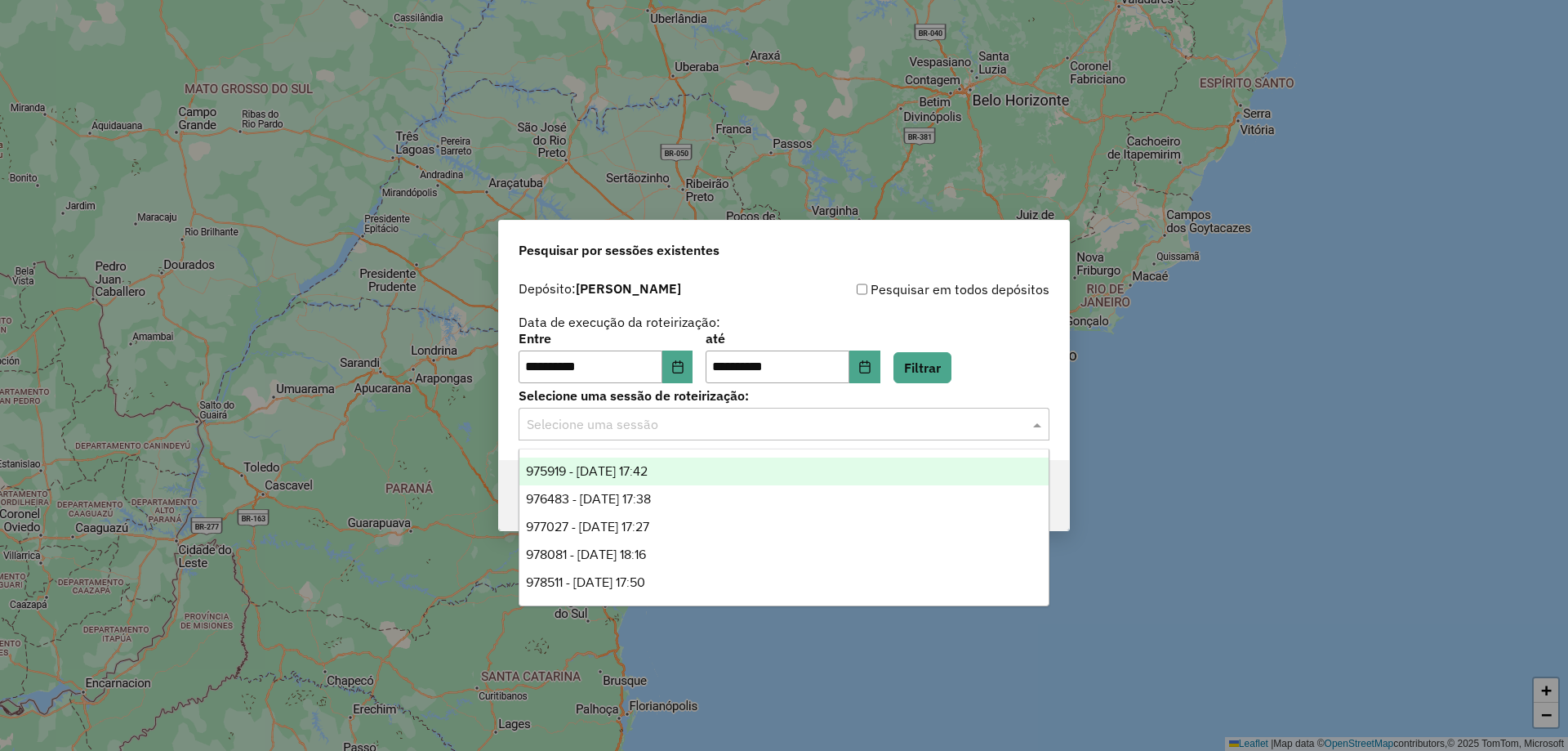
click at [648, 472] on span "975919 - 07/08/2025 17:42" at bounding box center [586, 471] width 122 height 14
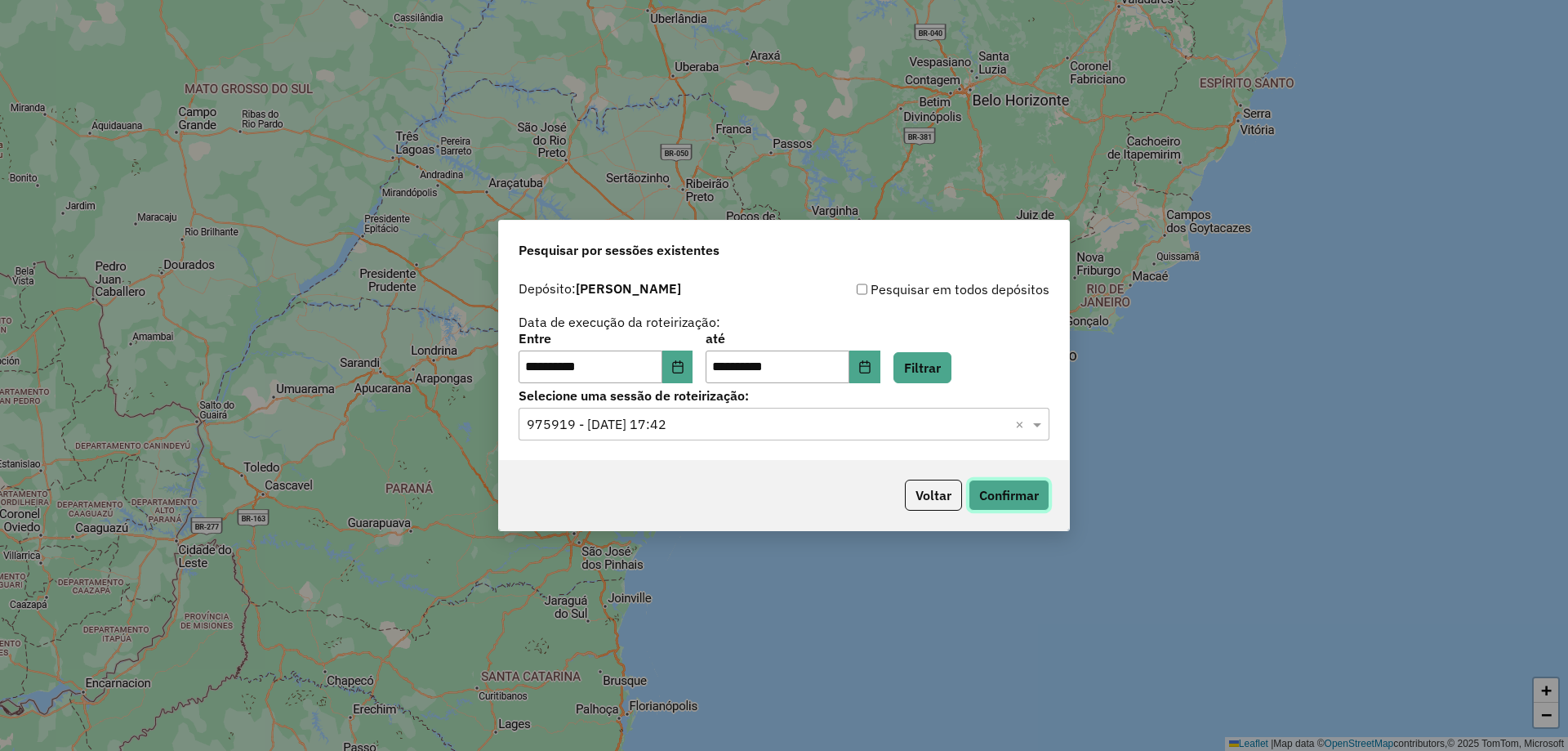
click at [1002, 500] on button "Confirmar" at bounding box center [1009, 494] width 81 height 31
